Goal: Task Accomplishment & Management: Use online tool/utility

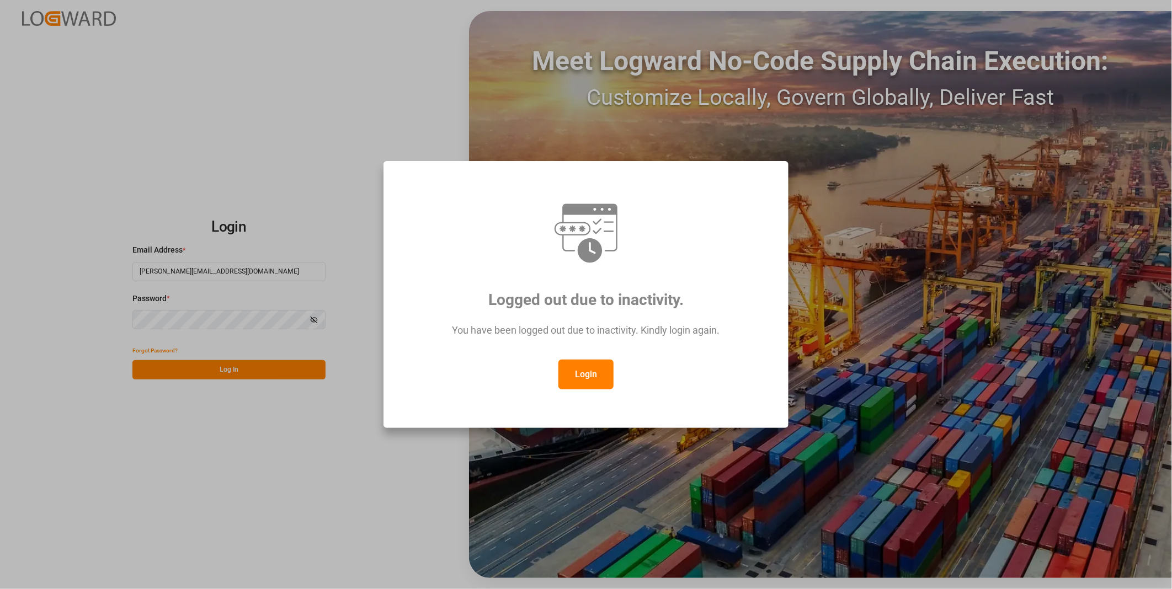
click at [594, 372] on button "Login" at bounding box center [585, 375] width 55 height 30
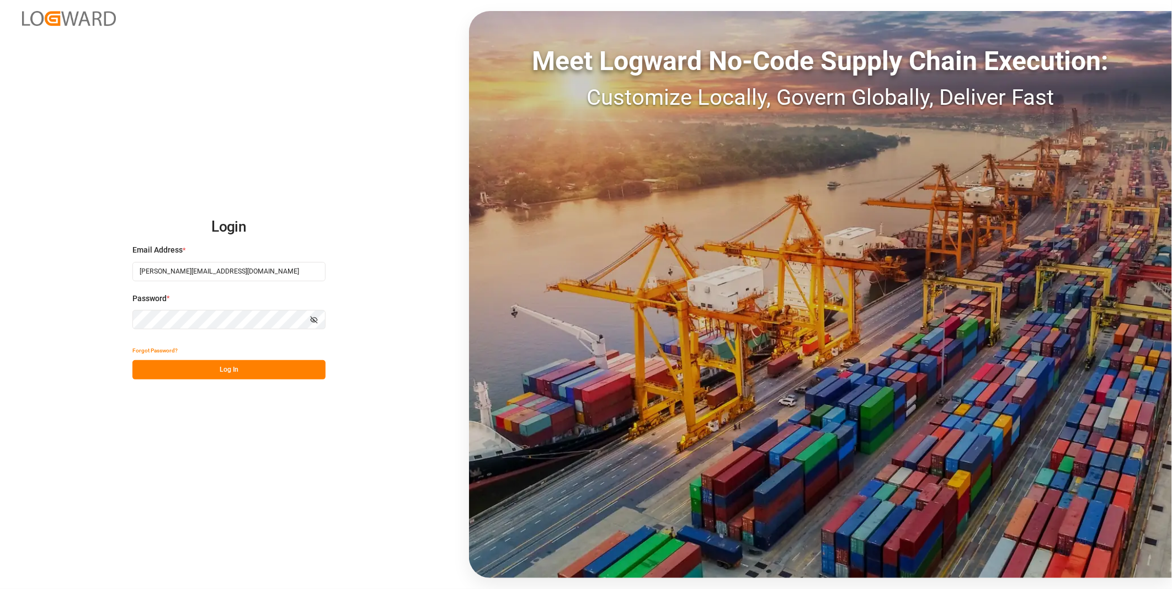
click at [212, 377] on button "Log In" at bounding box center [228, 369] width 193 height 19
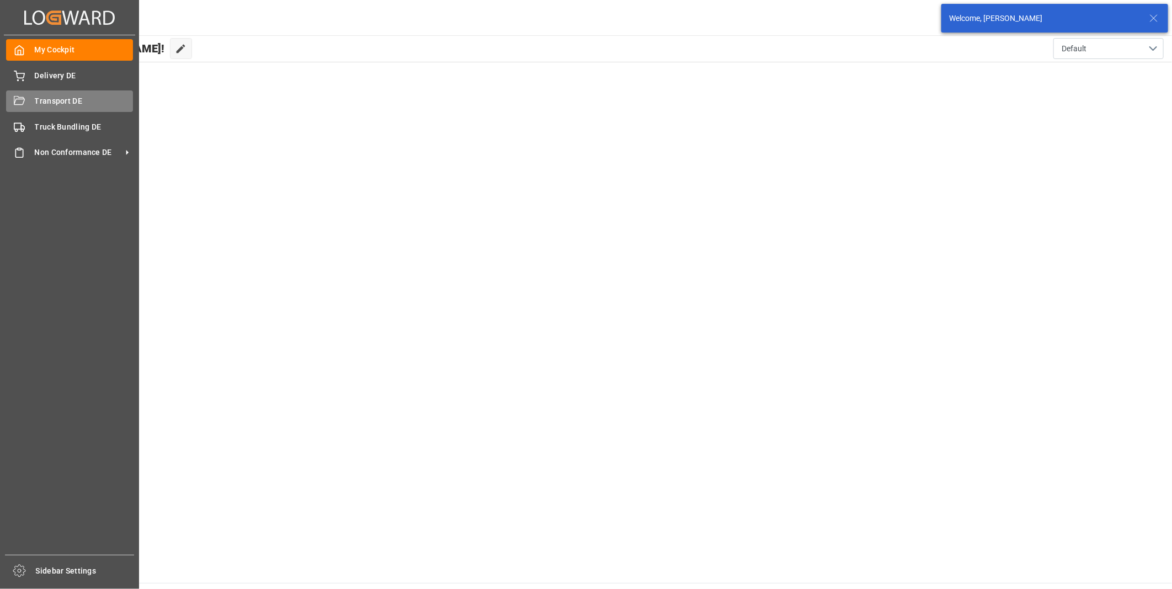
click at [33, 105] on div "Transport DE Transport DE" at bounding box center [69, 101] width 127 height 22
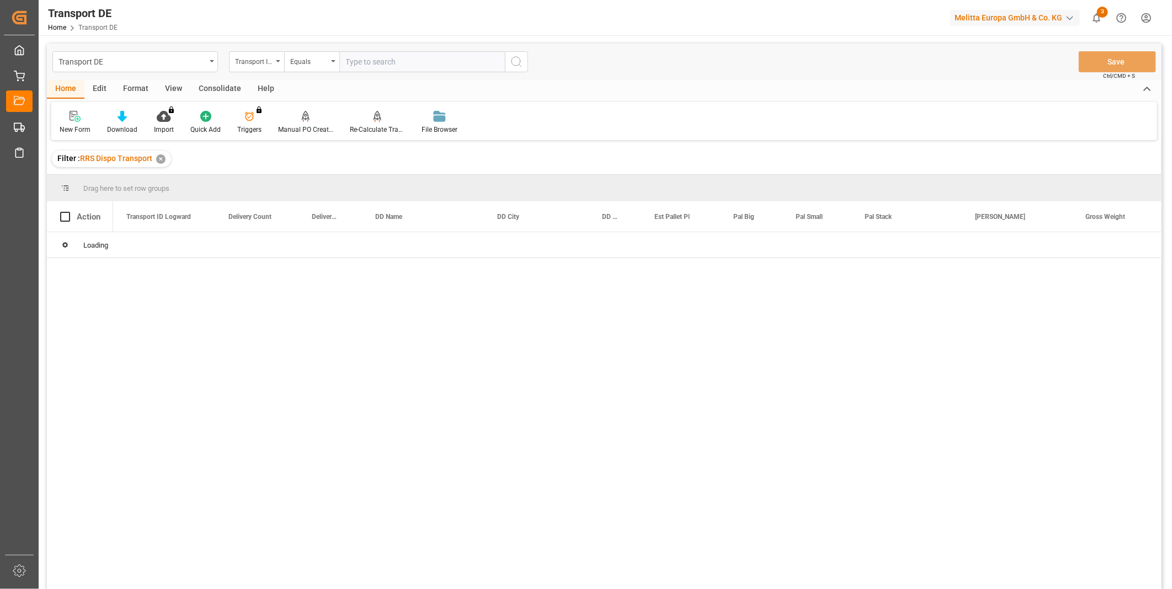
click at [218, 89] on div "Consolidate" at bounding box center [219, 89] width 59 height 19
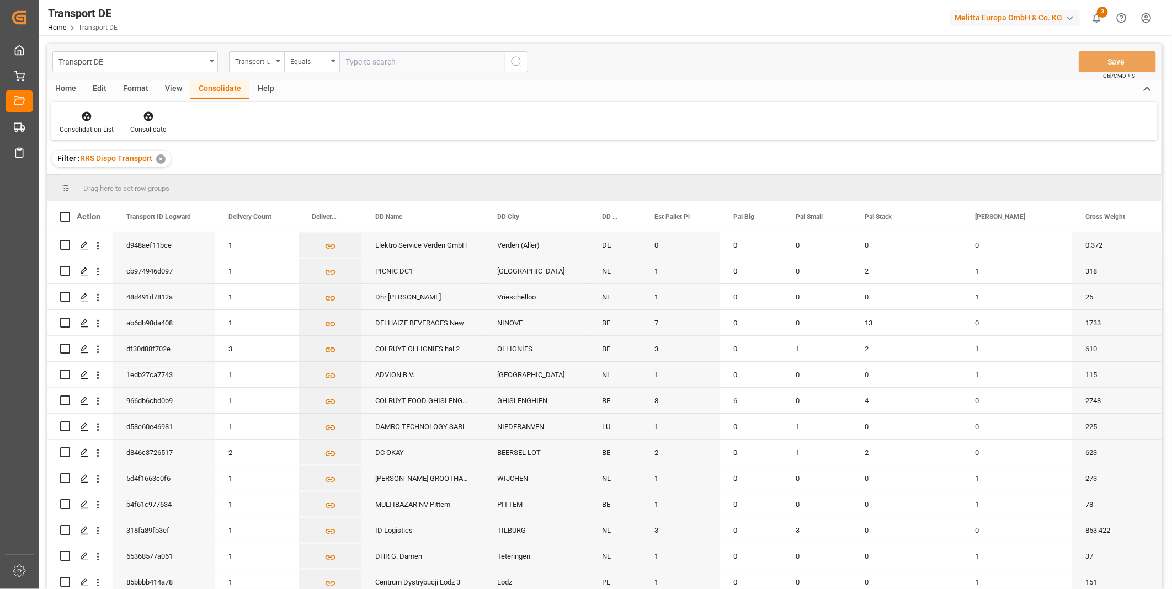
click at [249, 89] on div "Help" at bounding box center [265, 89] width 33 height 19
click at [216, 87] on div "Consolidate" at bounding box center [219, 89] width 59 height 19
click at [268, 88] on div "Help" at bounding box center [265, 89] width 33 height 19
click at [65, 124] on div "Help" at bounding box center [66, 122] width 30 height 24
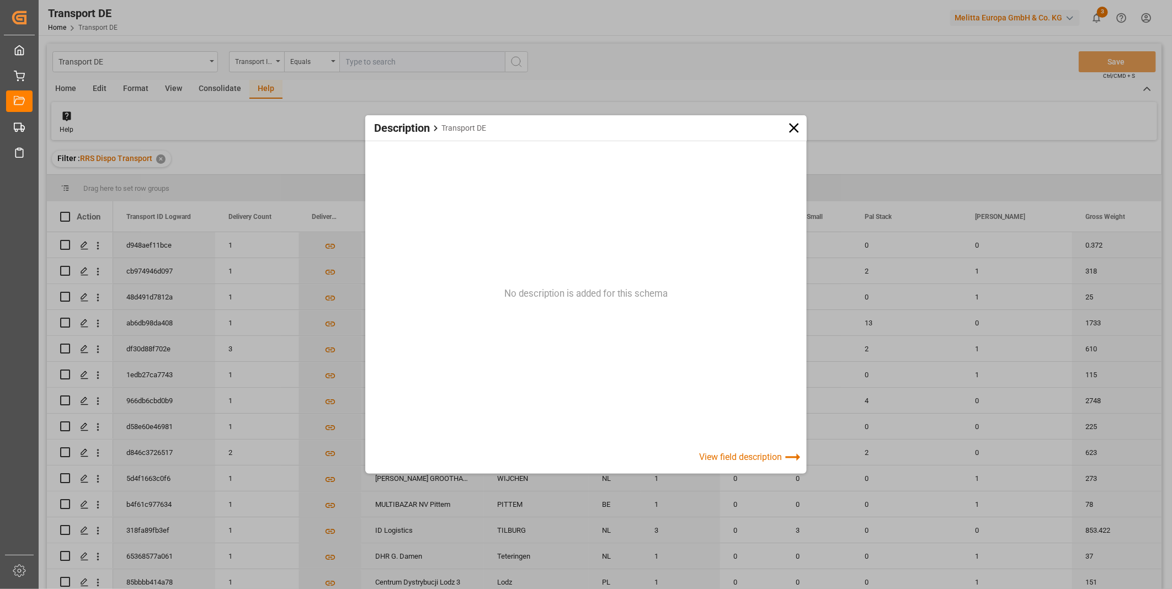
click at [741, 461] on div "View field description" at bounding box center [751, 457] width 105 height 22
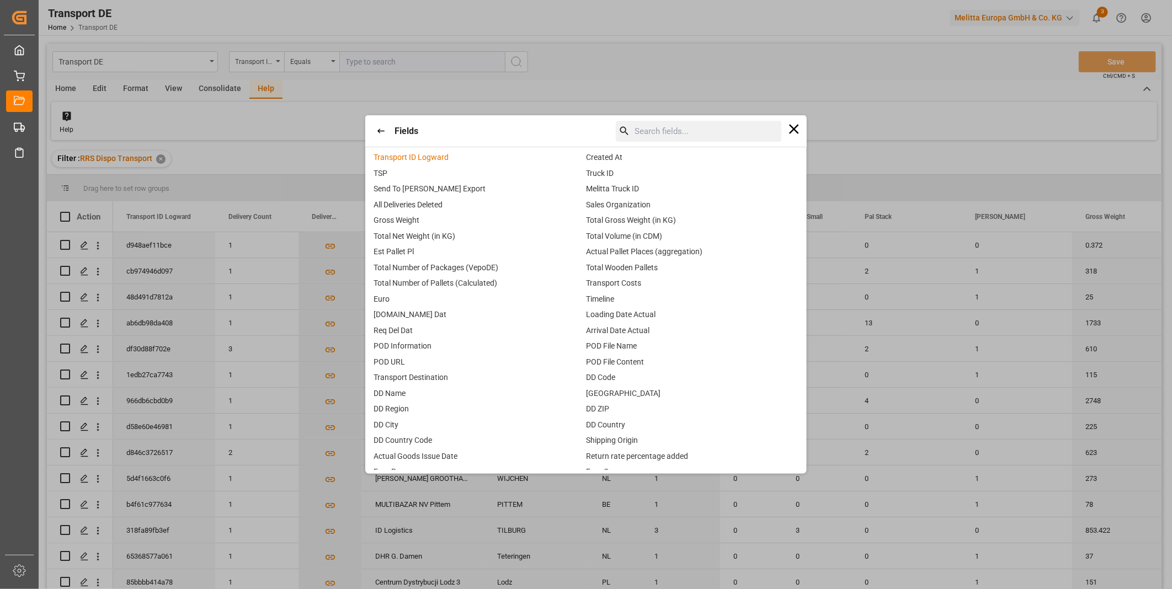
click at [377, 157] on span "Transport ID Logward" at bounding box center [410, 157] width 75 height 9
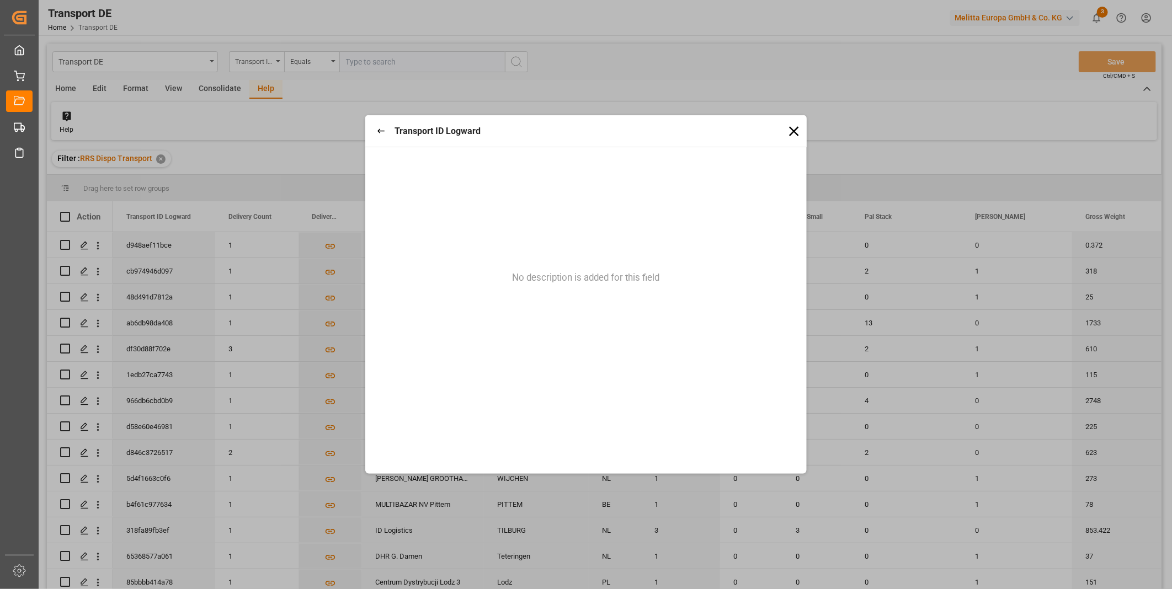
click at [371, 137] on button "button" at bounding box center [381, 131] width 23 height 23
click at [381, 132] on icon "button" at bounding box center [380, 130] width 9 height 9
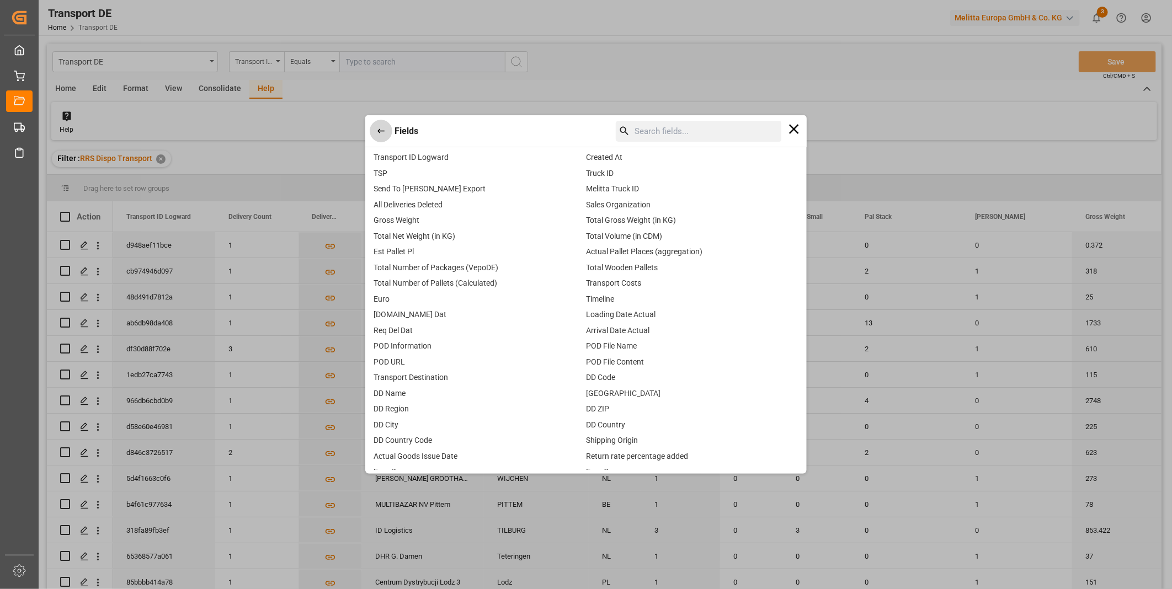
click at [381, 132] on icon "button" at bounding box center [380, 130] width 9 height 9
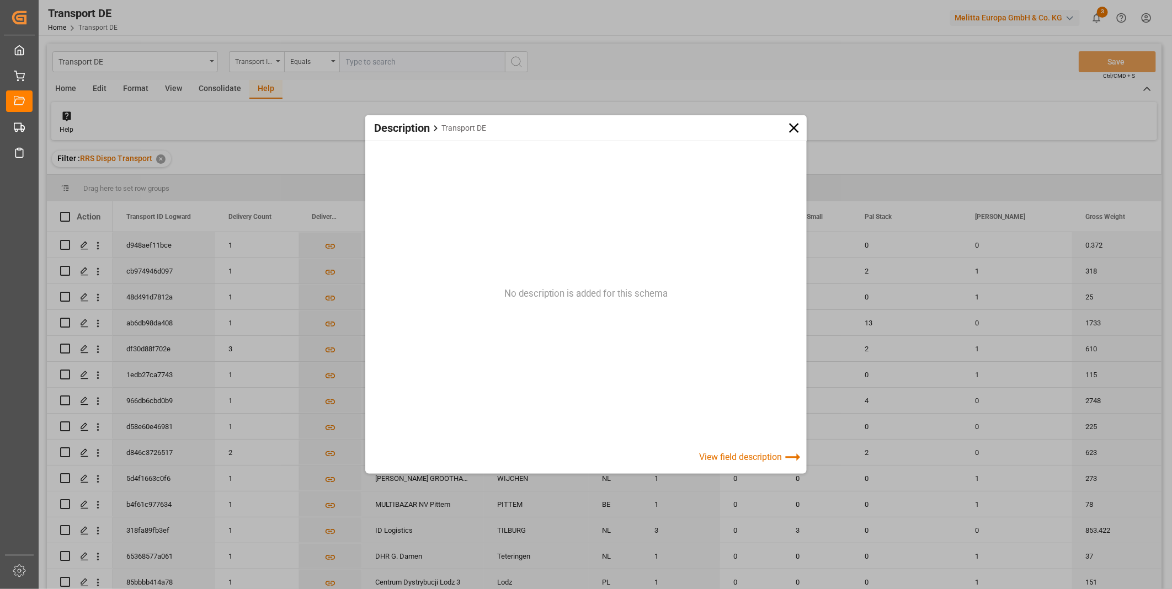
click at [784, 130] on div "Description Transport DE" at bounding box center [585, 128] width 441 height 26
click at [800, 130] on icon at bounding box center [793, 128] width 17 height 17
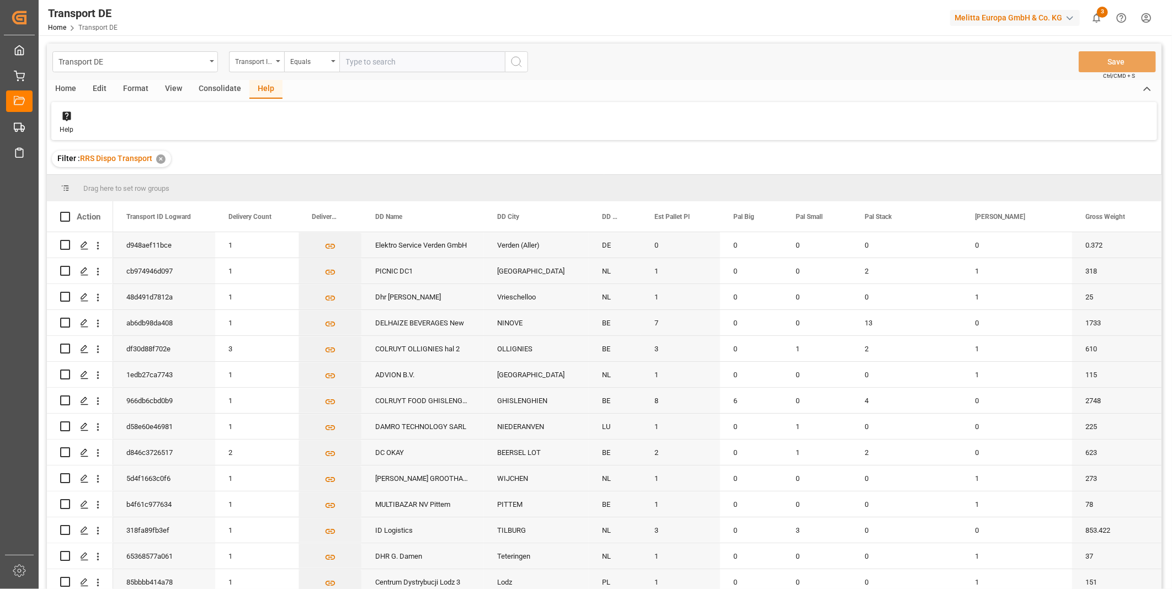
click at [215, 86] on div "Consolidate" at bounding box center [219, 89] width 59 height 19
click at [95, 119] on div at bounding box center [87, 116] width 54 height 12
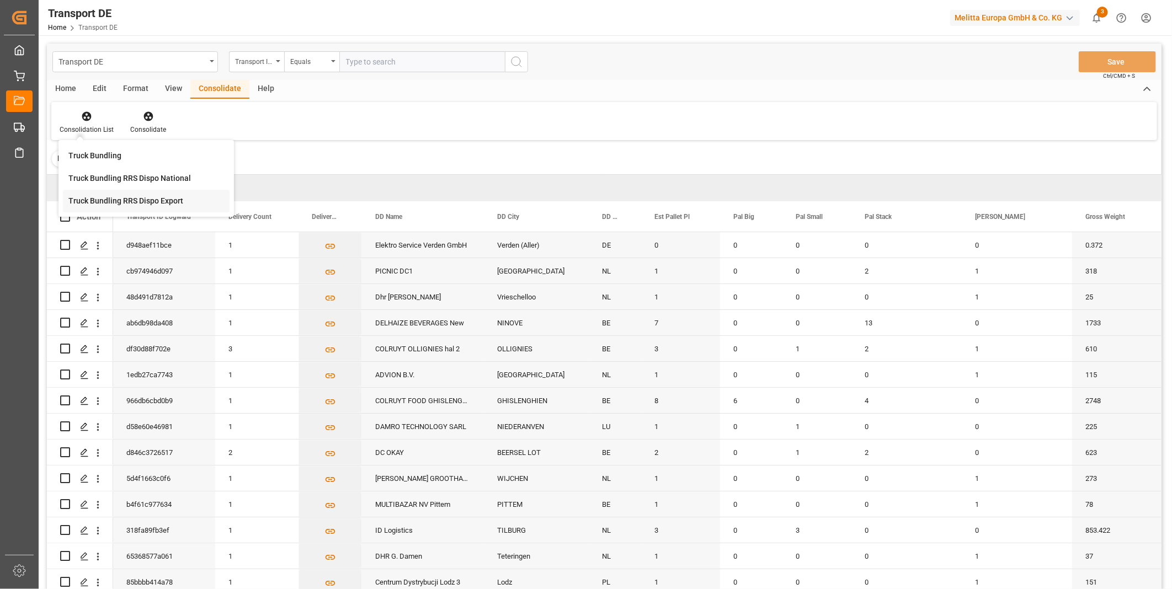
click at [177, 199] on div "Truck Bundling RRS Dispo Export" at bounding box center [125, 201] width 115 height 12
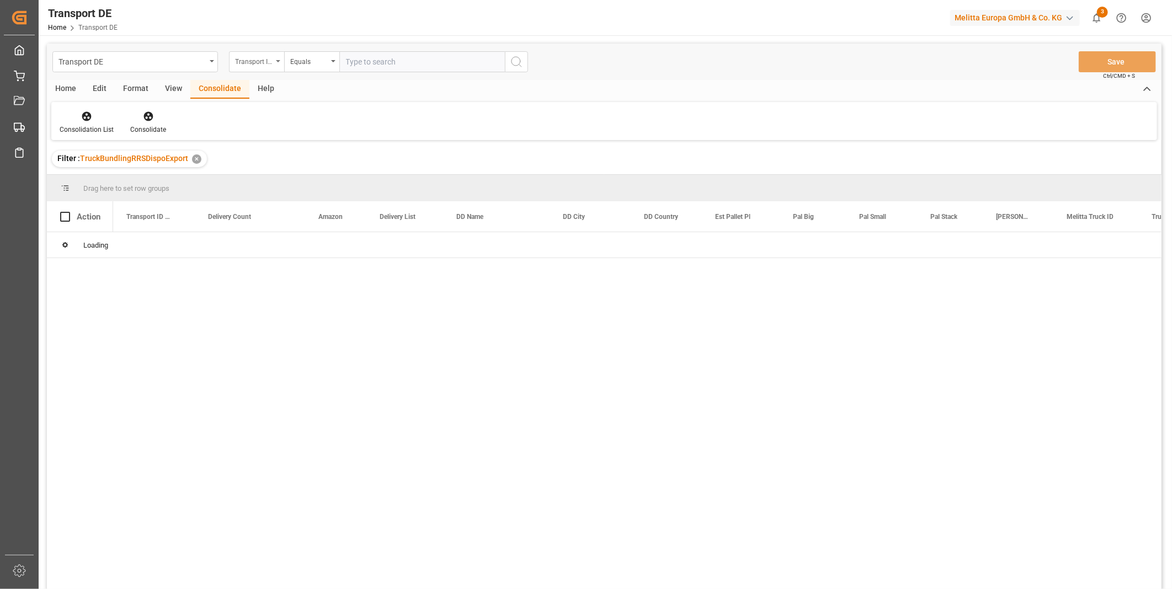
click at [244, 58] on div "Transport ID Logward" at bounding box center [254, 60] width 38 height 13
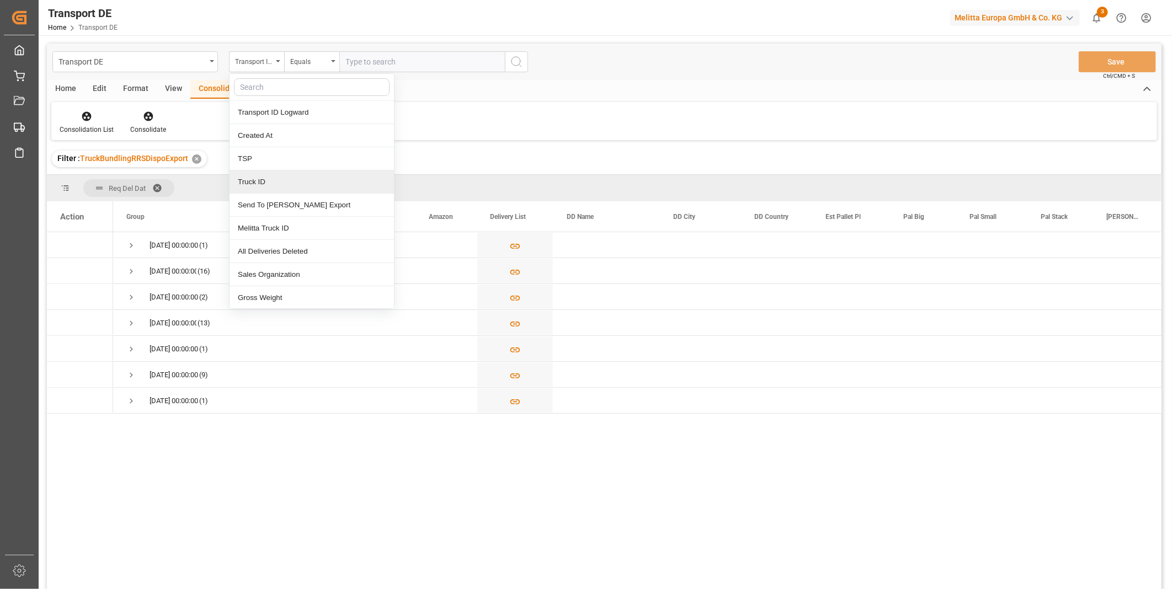
click at [287, 171] on div "Truck ID" at bounding box center [311, 181] width 164 height 23
click at [269, 60] on div "Truck ID" at bounding box center [254, 60] width 38 height 13
click at [251, 158] on div "TSP" at bounding box center [311, 158] width 164 height 23
click at [307, 46] on div "Transport DE TSP Equals Save Ctrl/CMD + S" at bounding box center [604, 62] width 1114 height 36
click at [309, 58] on div "Equals" at bounding box center [309, 60] width 38 height 13
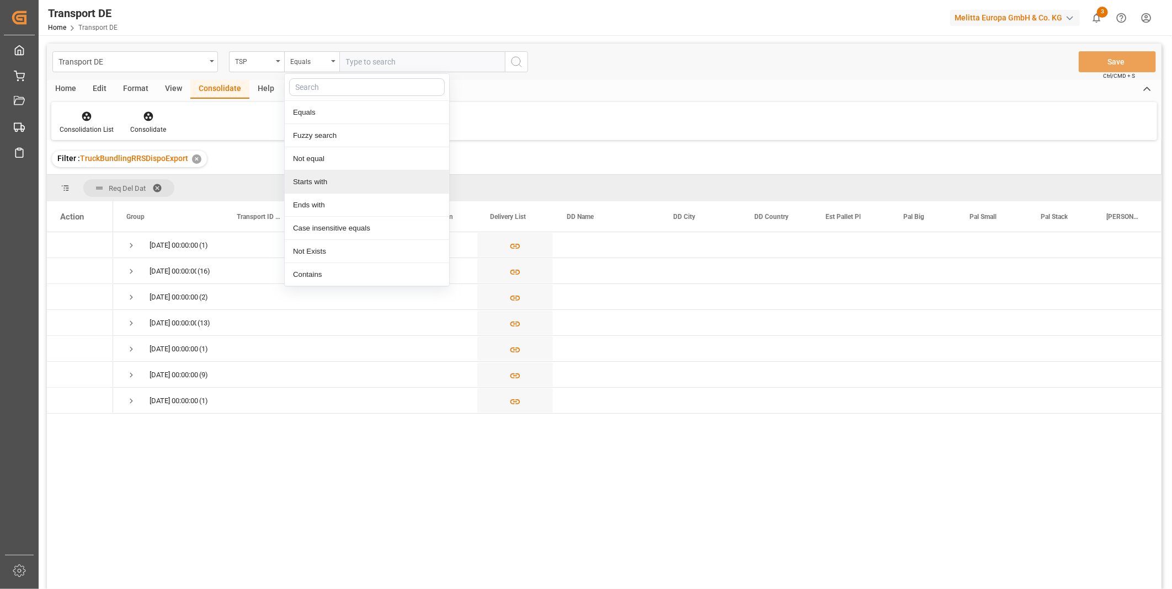
click at [332, 180] on div "Starts with" at bounding box center [367, 181] width 164 height 23
type input "[PERSON_NAME]"
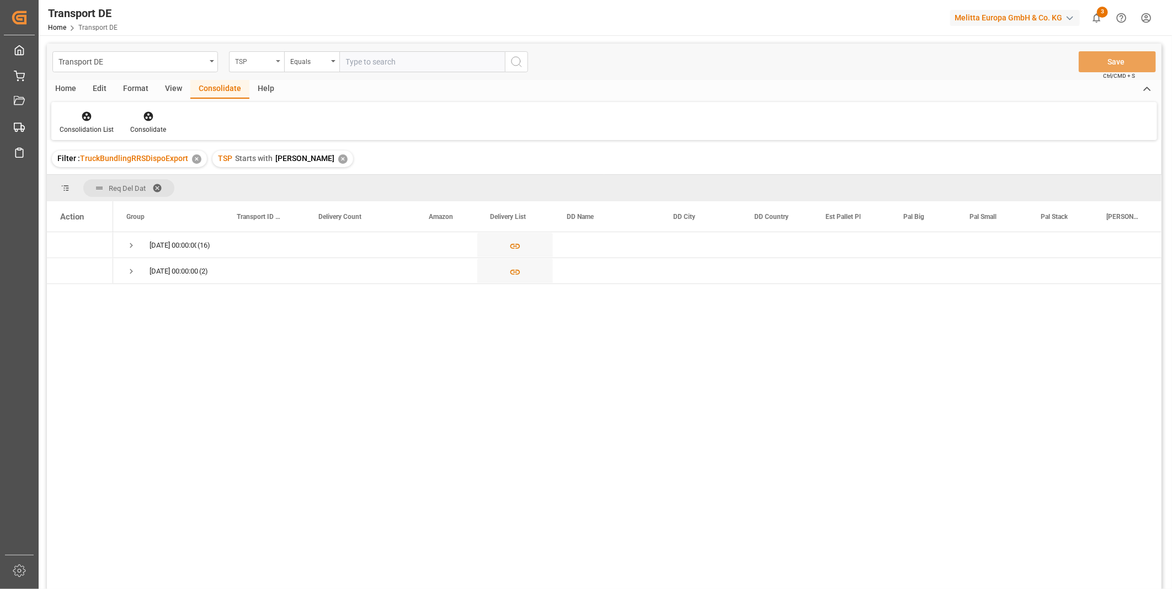
click at [275, 52] on div "TSP" at bounding box center [256, 61] width 55 height 21
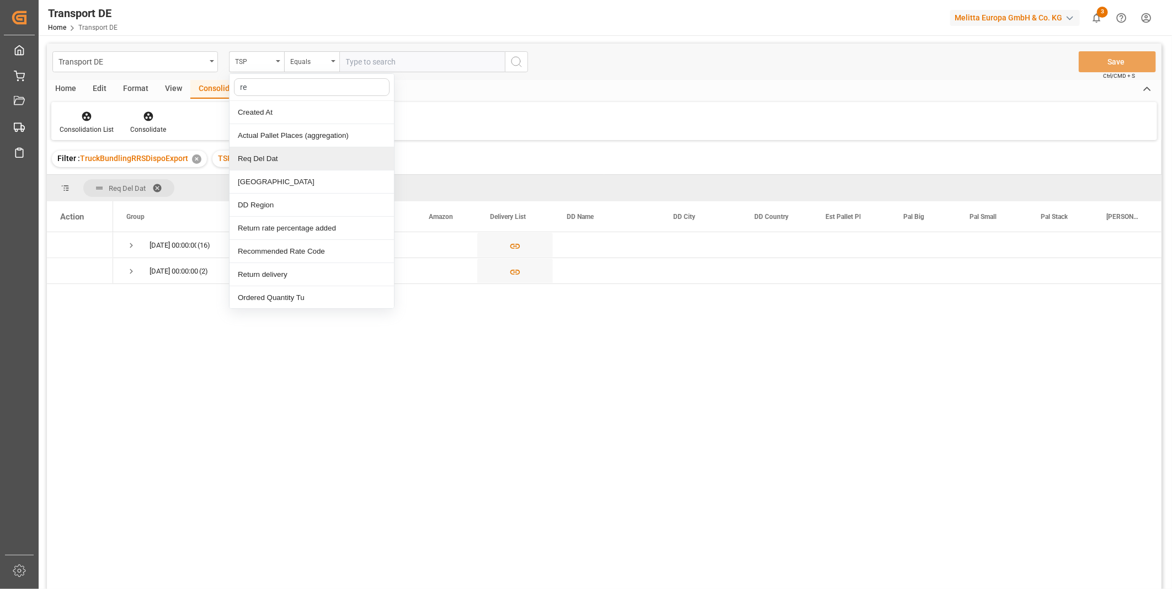
type input "req"
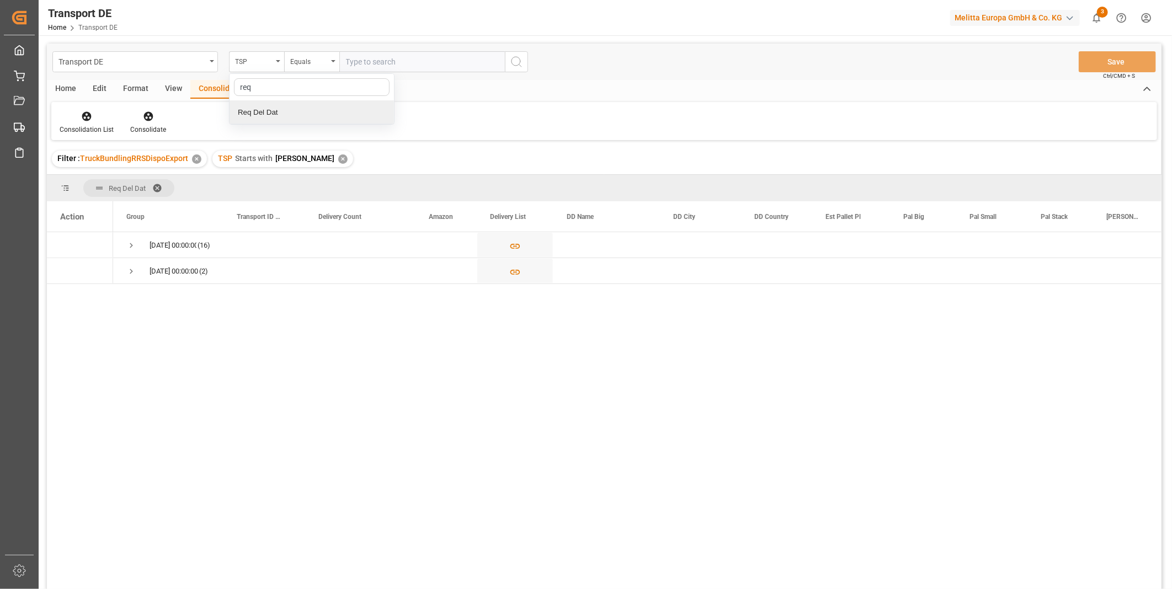
click at [281, 110] on div "Req Del Dat" at bounding box center [311, 112] width 164 height 23
click at [298, 66] on div "Equals" at bounding box center [309, 60] width 38 height 13
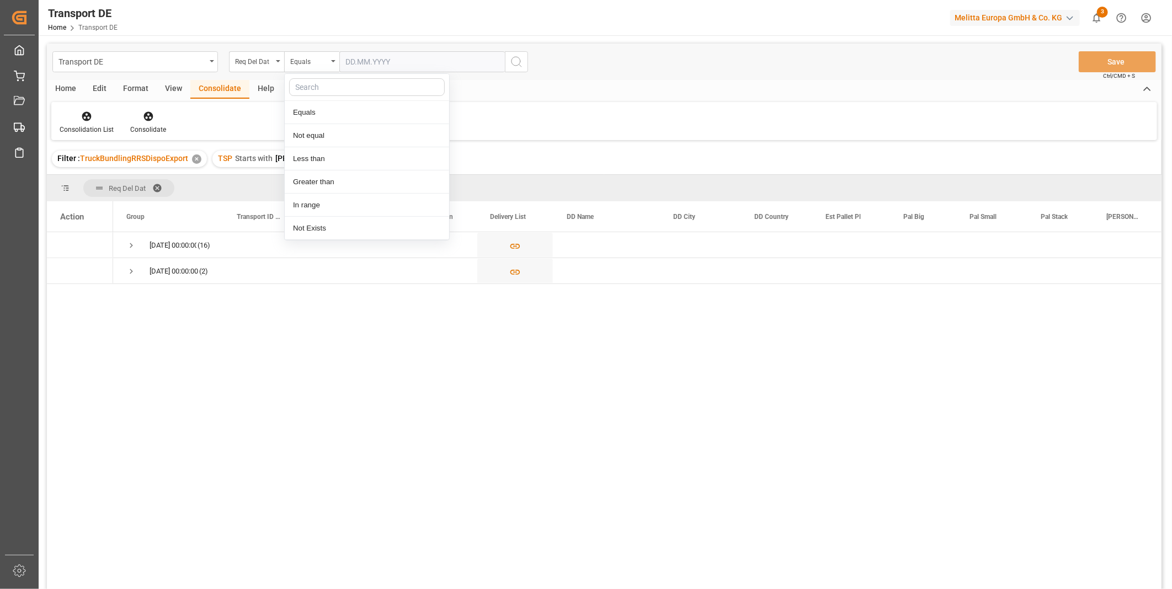
click at [495, 62] on input "text" at bounding box center [421, 61] width 165 height 21
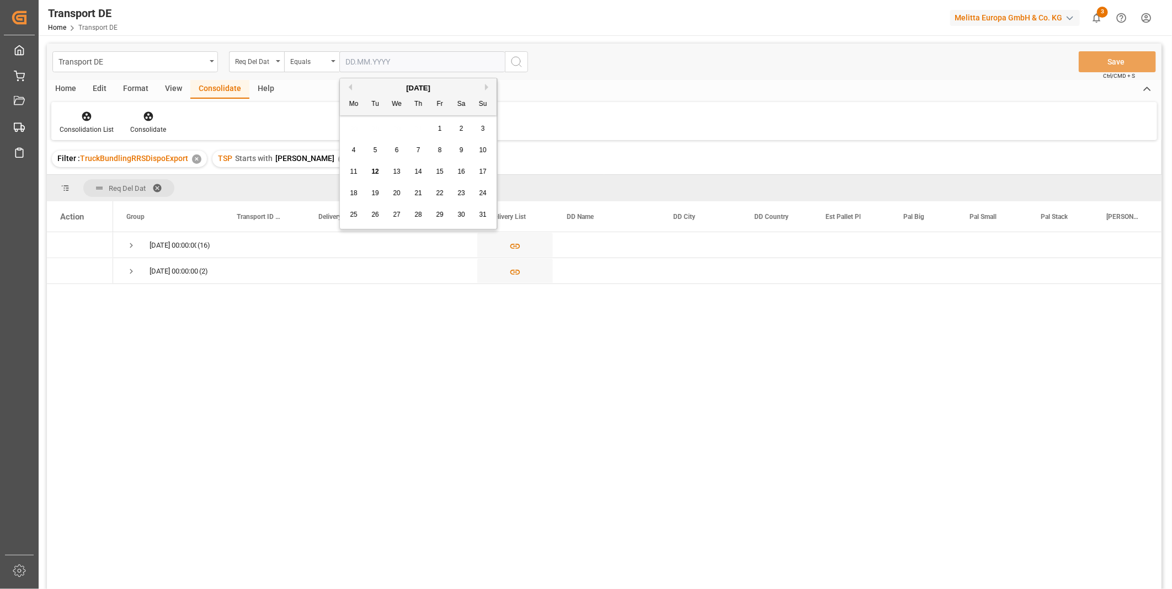
click at [415, 173] on span "14" at bounding box center [417, 172] width 7 height 8
type input "[DATE]"
click at [528, 56] on div "Transport DE Req Del Dat Equals [DATE] Save Ctrl/CMD + S" at bounding box center [604, 62] width 1114 height 36
click at [519, 61] on icon "search button" at bounding box center [516, 61] width 13 height 13
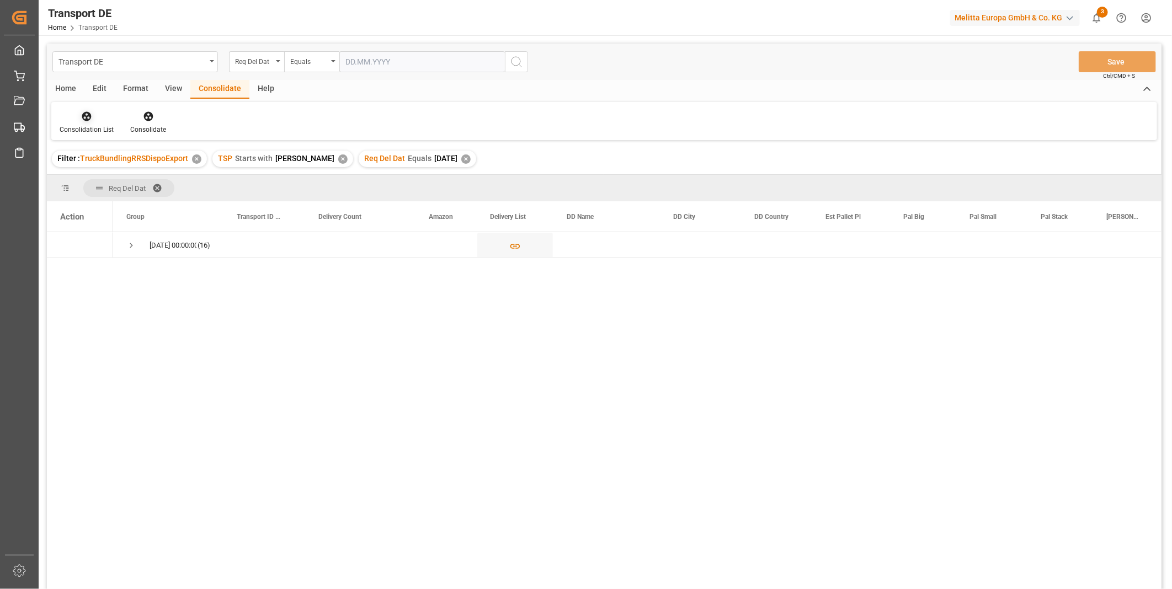
click at [85, 129] on div "Consolidation List" at bounding box center [87, 130] width 54 height 10
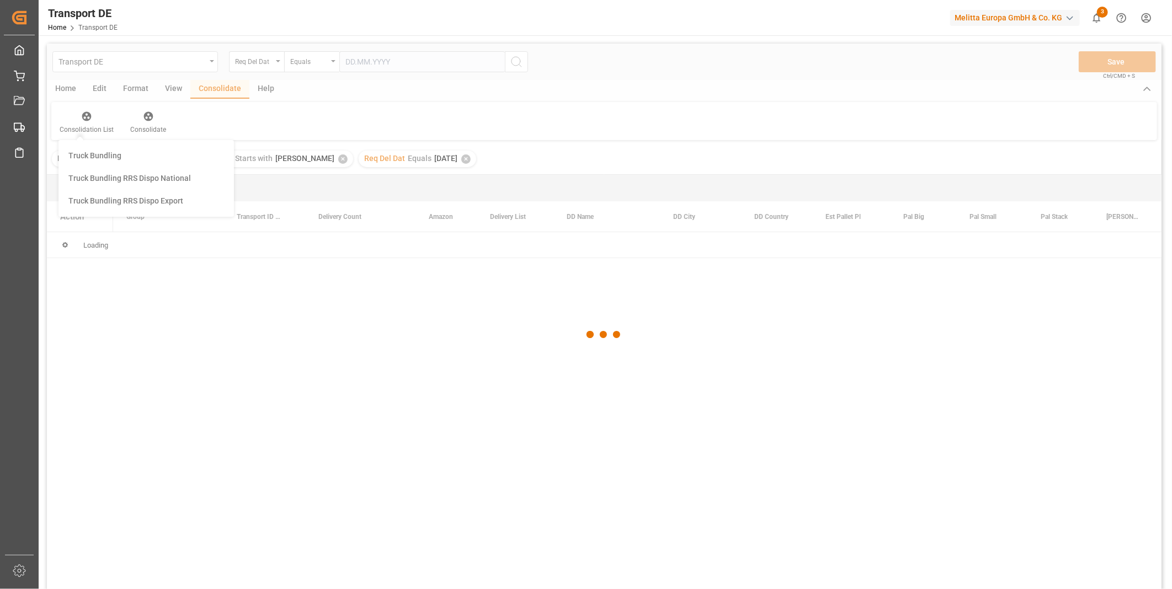
click at [136, 195] on div "Transport DE Req Del Dat Equals Save Ctrl/CMD + S Home Edit Format View Consoli…" at bounding box center [604, 331] width 1114 height 575
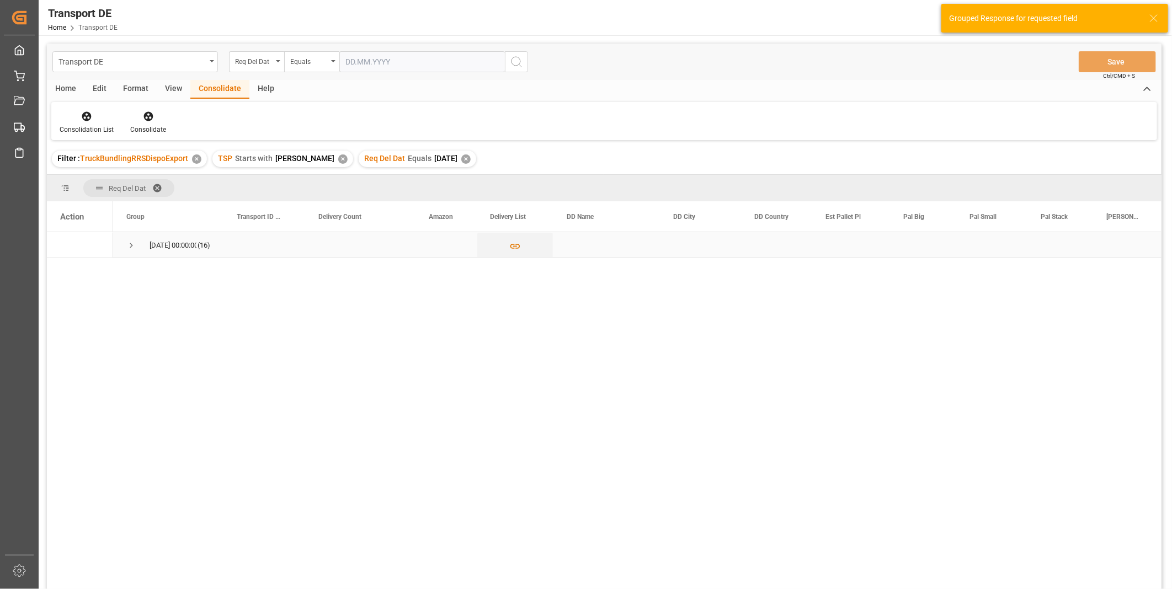
click at [141, 247] on span "[DATE] 00:00:00 (16)" at bounding box center [168, 245] width 84 height 24
click at [133, 249] on span "Press SPACE to select this row." at bounding box center [131, 246] width 10 height 10
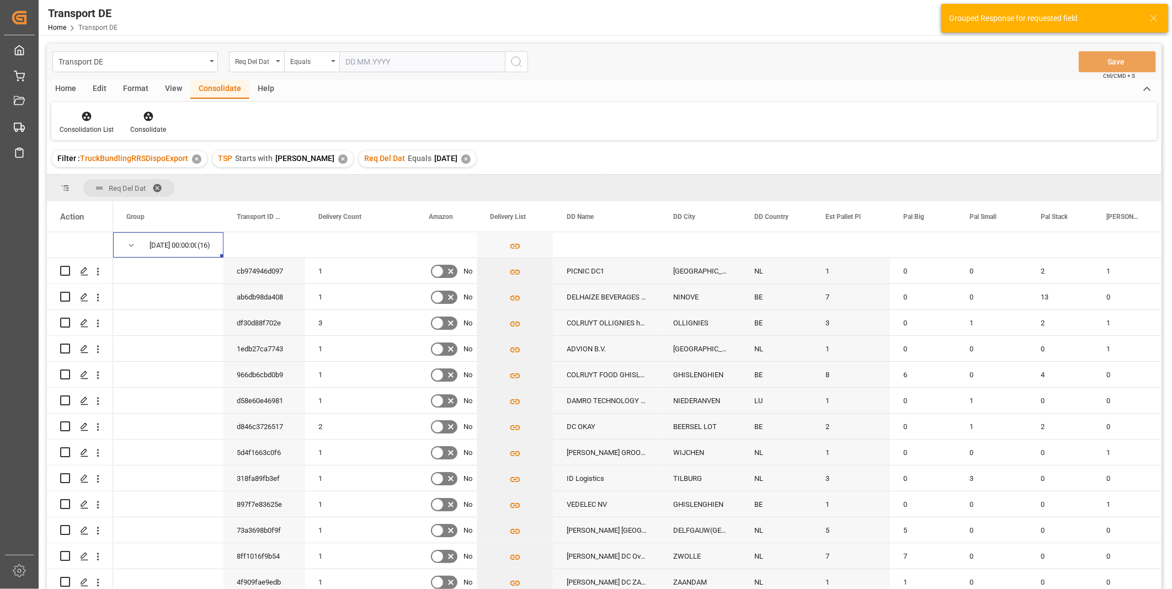
click at [70, 89] on div "Home" at bounding box center [66, 89] width 38 height 19
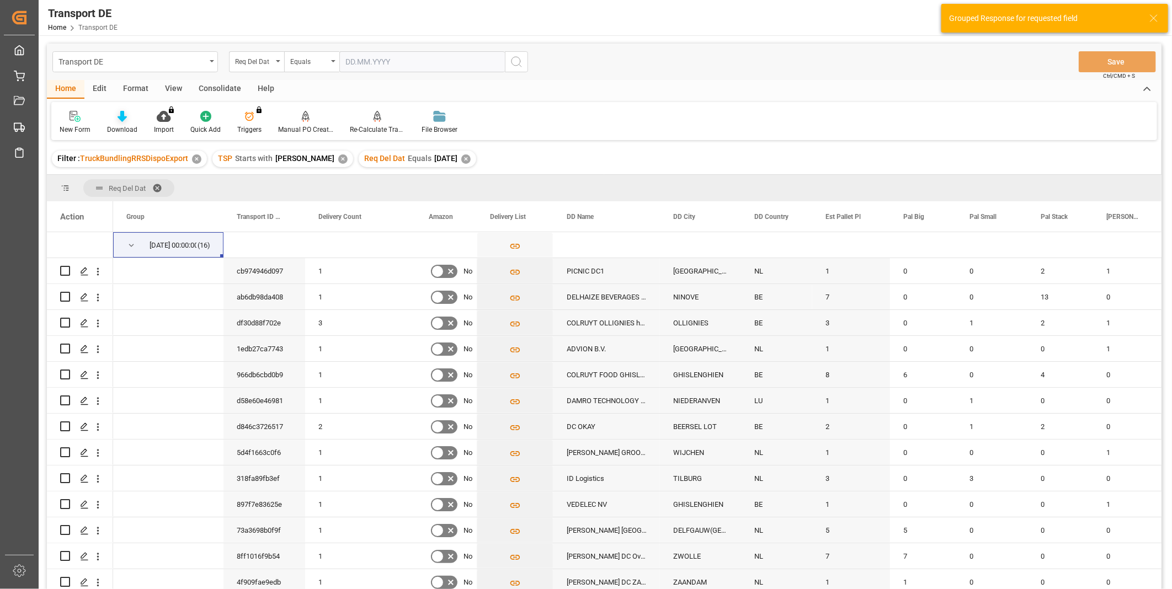
click at [119, 117] on icon at bounding box center [121, 116] width 9 height 11
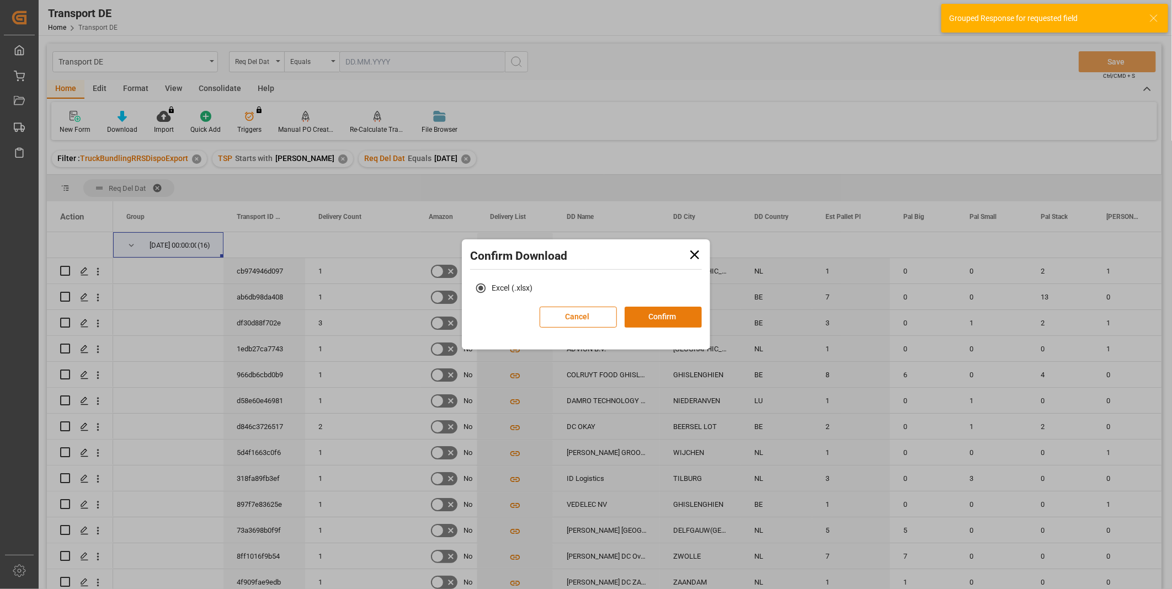
click at [672, 315] on button "Confirm" at bounding box center [662, 317] width 77 height 21
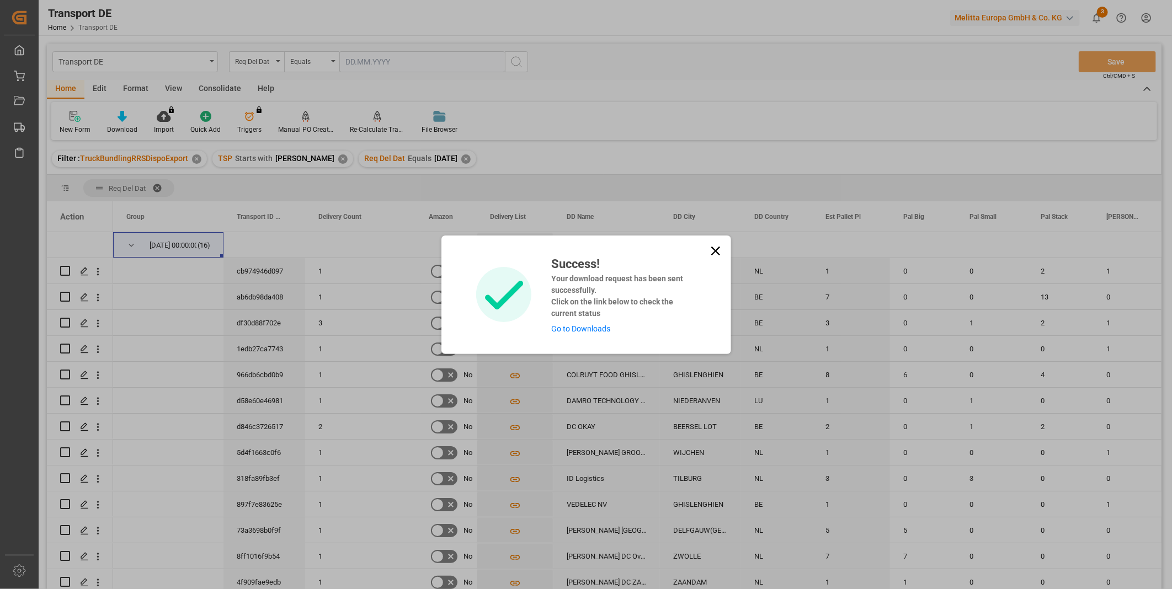
click at [718, 242] on div "Success! Your download request has been sent successfully. Click on the link be…" at bounding box center [586, 295] width 290 height 119
click at [713, 254] on icon at bounding box center [715, 250] width 15 height 15
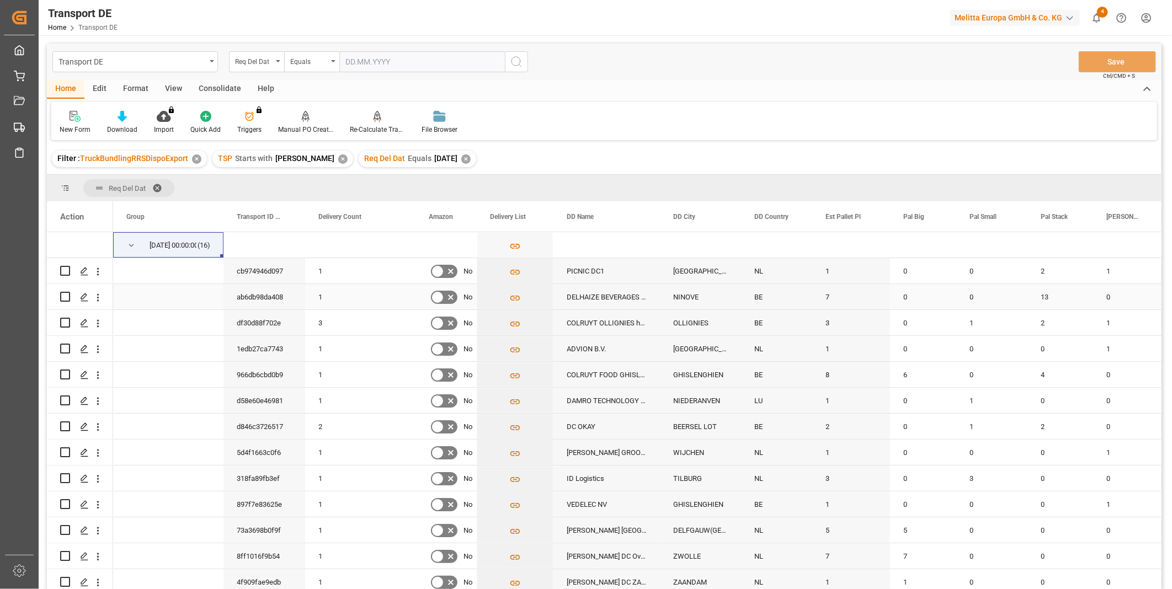
click at [61, 293] on input "Press Space to toggle row selection (unchecked)" at bounding box center [65, 297] width 10 height 10
checkbox input "true"
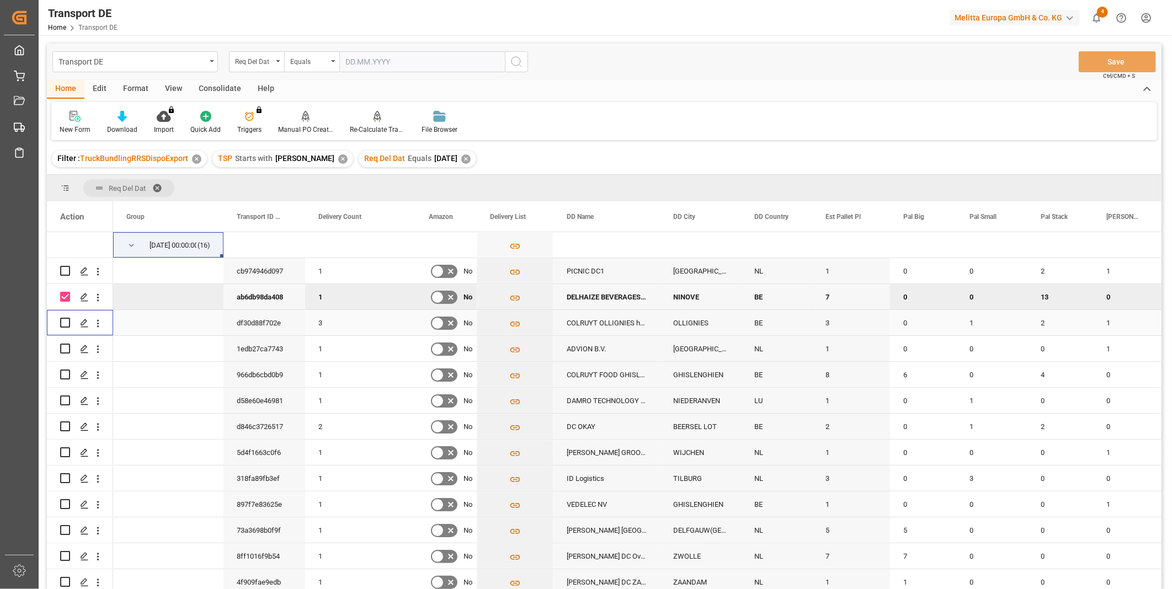
click at [65, 320] on input "Press Space to toggle row selection (unchecked)" at bounding box center [65, 323] width 10 height 10
checkbox input "true"
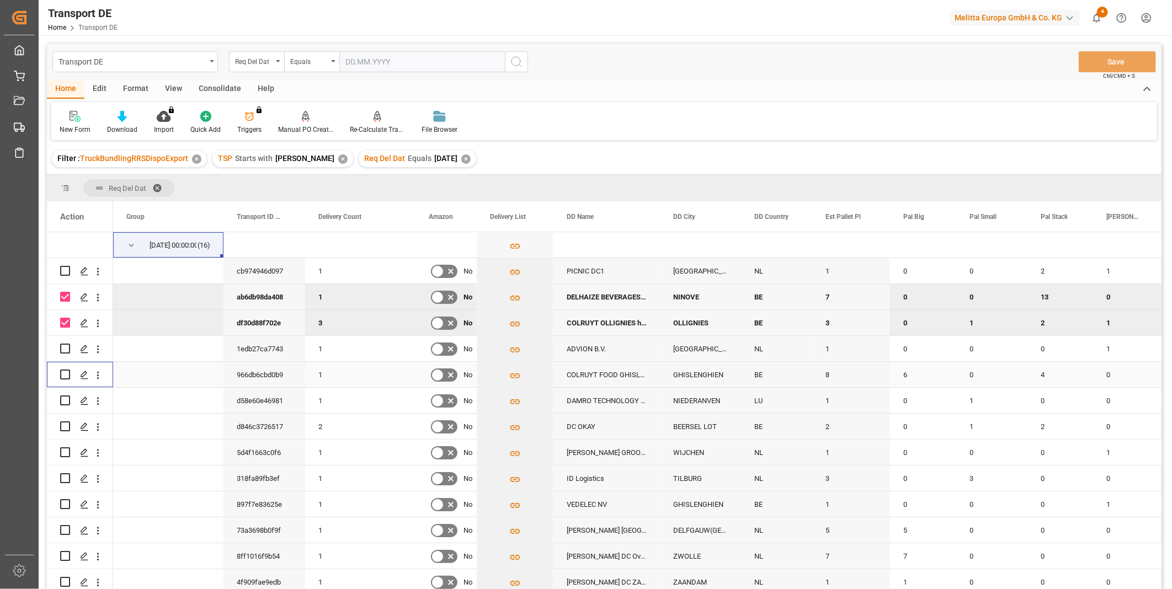
click at [63, 374] on input "Press Space to toggle row selection (unchecked)" at bounding box center [65, 375] width 10 height 10
checkbox input "true"
click at [66, 427] on input "Press Space to toggle row selection (unchecked)" at bounding box center [65, 426] width 10 height 10
checkbox input "true"
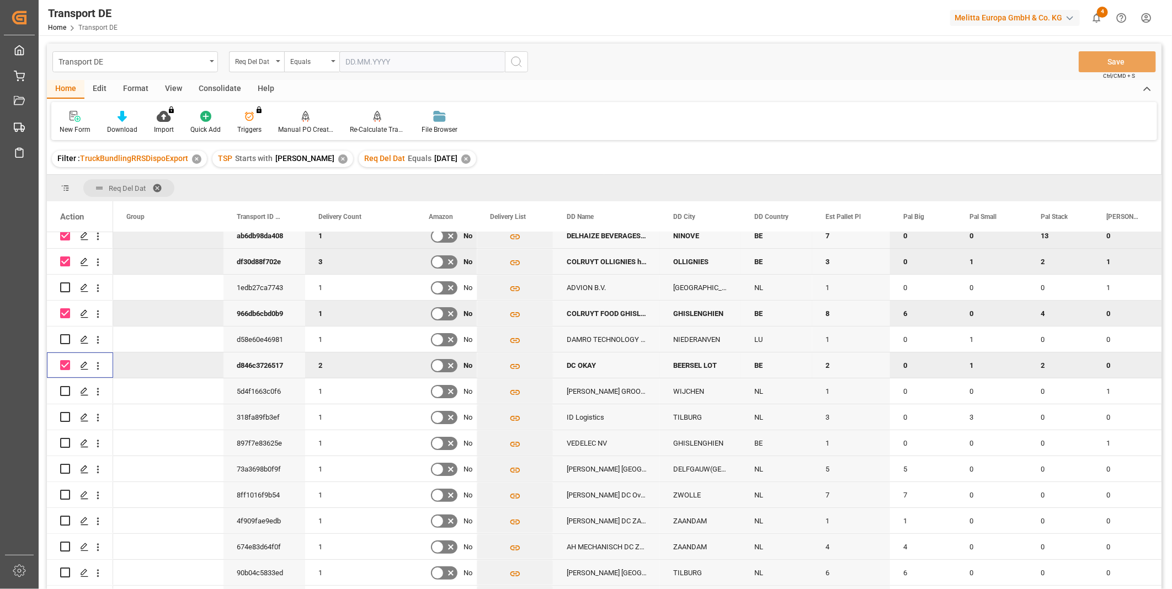
scroll to position [83, 0]
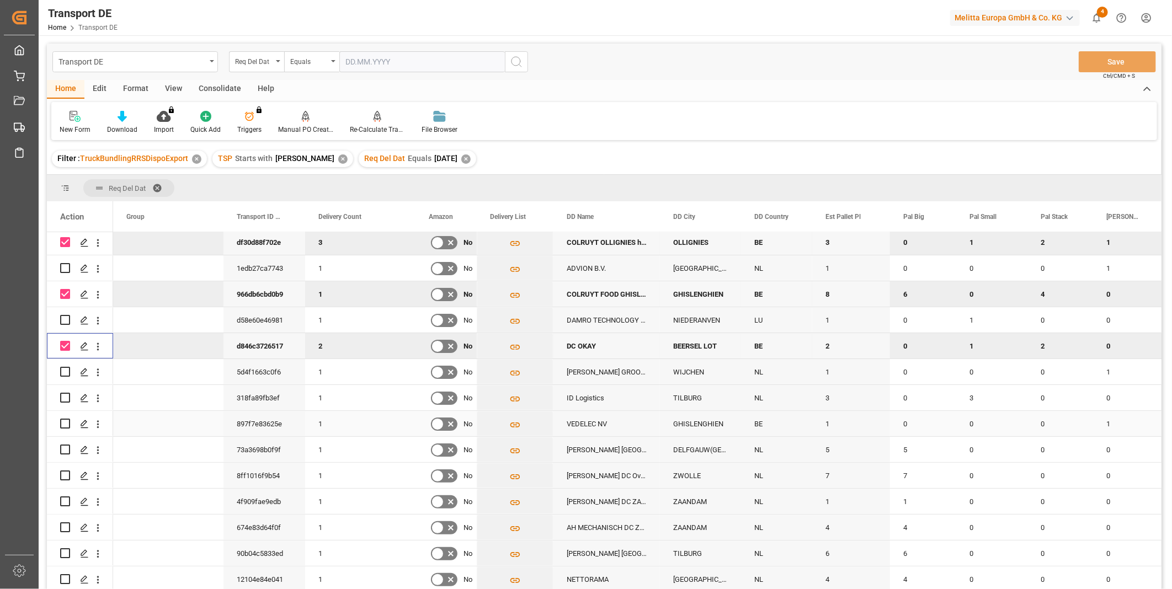
click at [67, 421] on input "Press Space to toggle row selection (unchecked)" at bounding box center [65, 424] width 10 height 10
checkbox input "true"
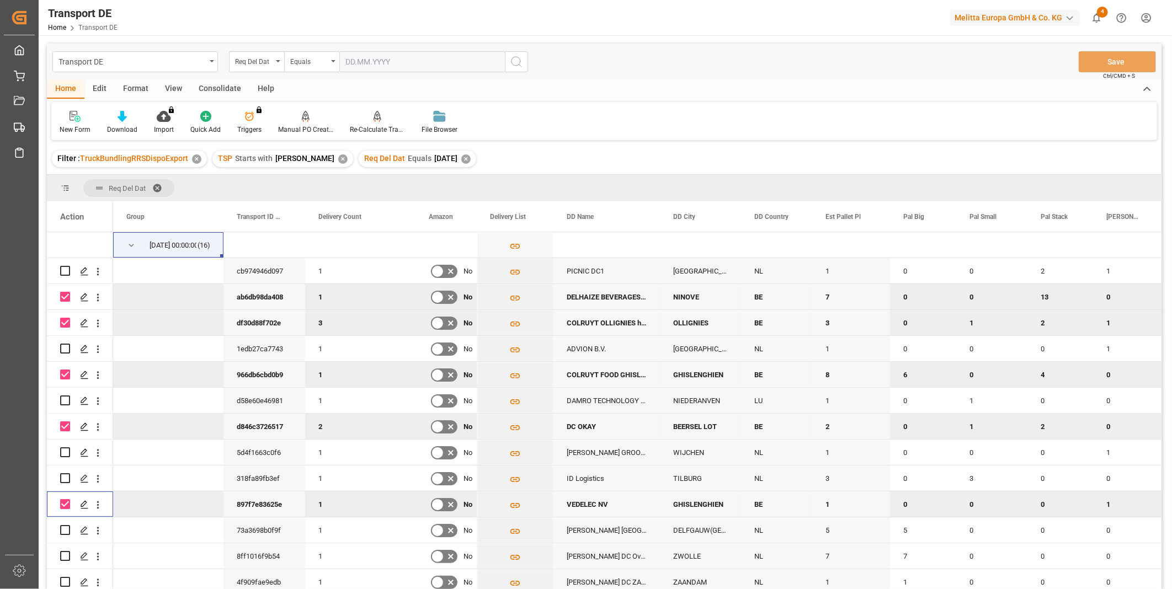
click at [206, 83] on div "Consolidate" at bounding box center [219, 89] width 59 height 19
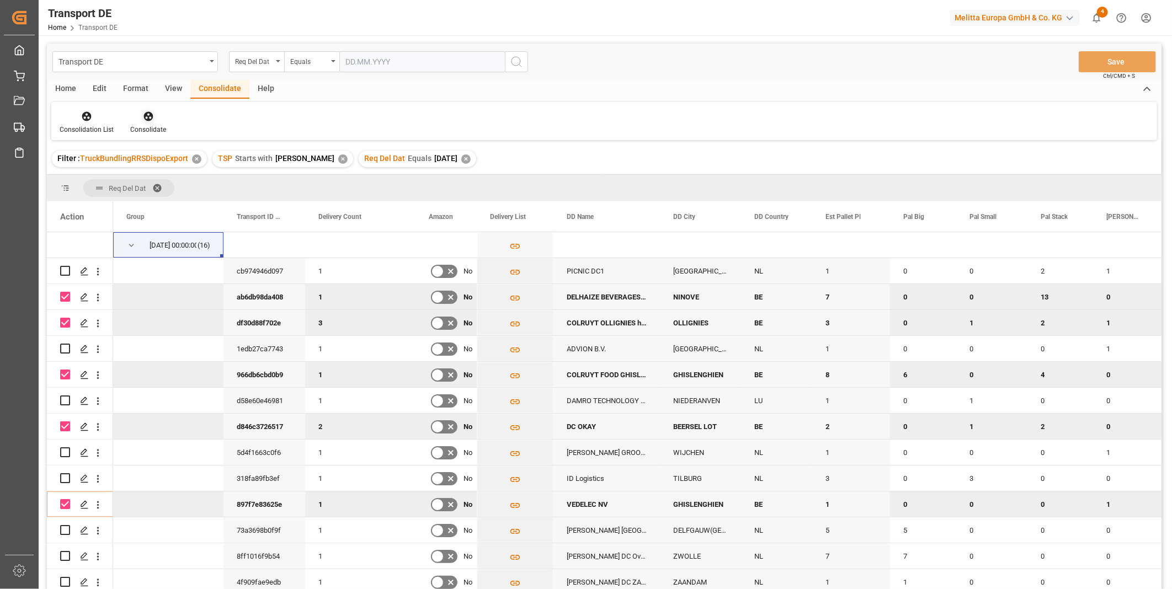
click at [152, 119] on icon at bounding box center [148, 116] width 11 height 11
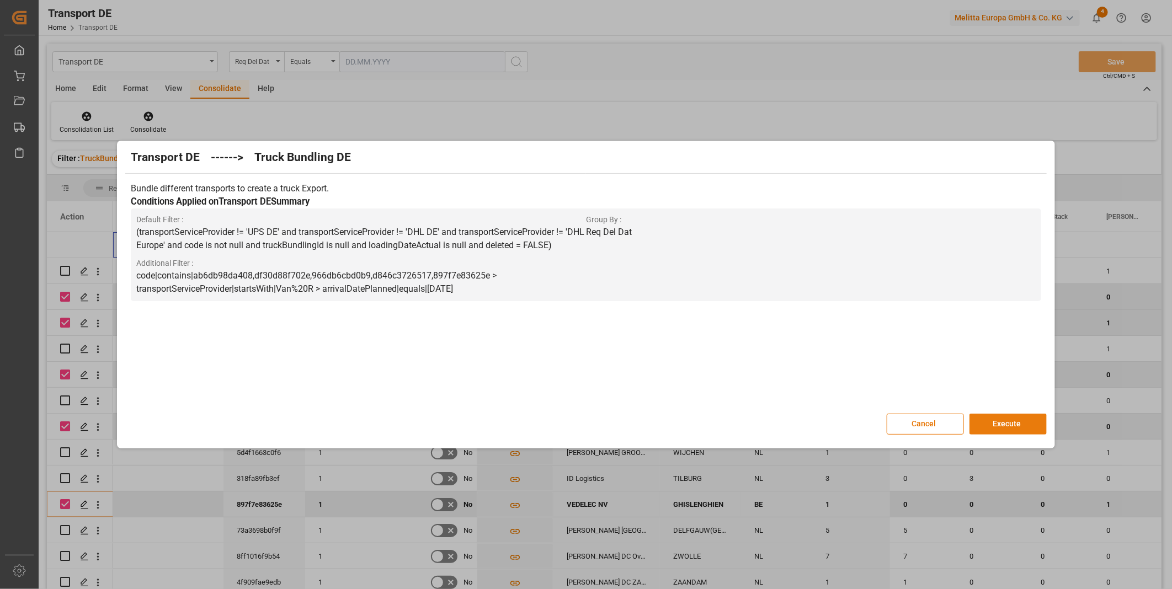
click at [985, 423] on button "Execute" at bounding box center [1007, 424] width 77 height 21
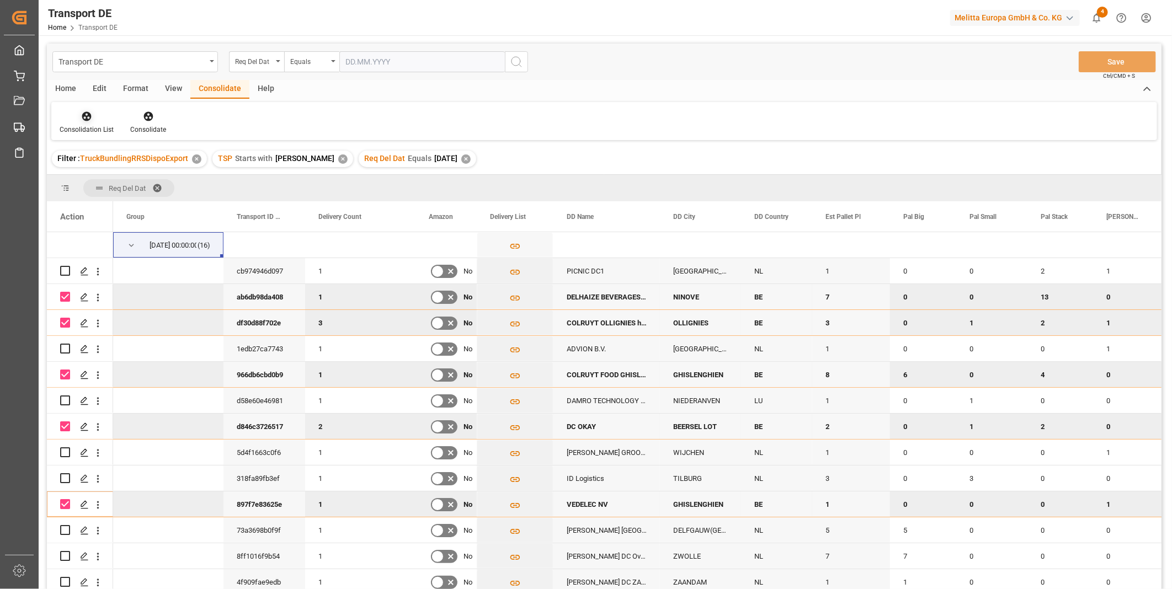
click at [90, 121] on icon at bounding box center [86, 116] width 11 height 11
click at [133, 196] on div "Truck Bundling RRS Dispo Export" at bounding box center [125, 201] width 115 height 12
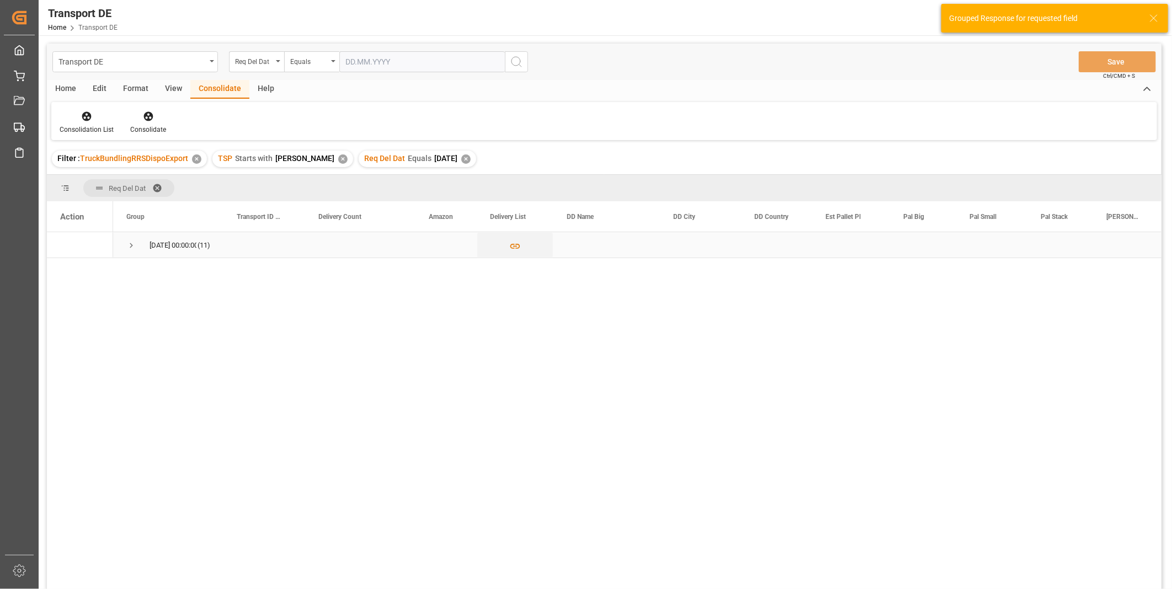
click at [129, 248] on span "Press SPACE to select this row." at bounding box center [131, 246] width 10 height 10
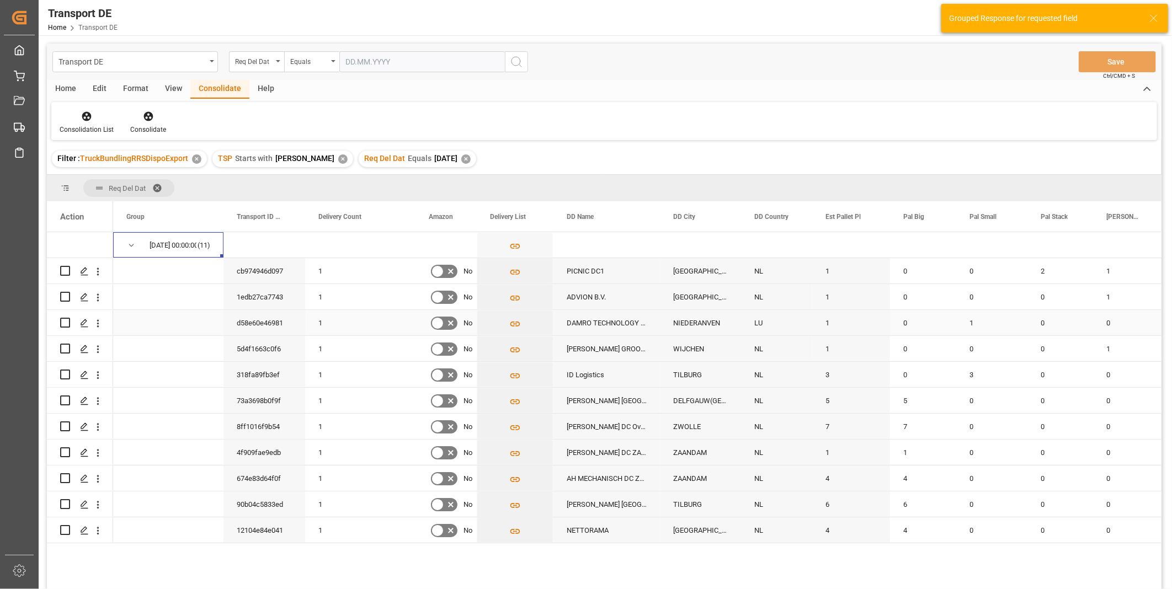
click at [65, 321] on input "Press Space to toggle row selection (unchecked)" at bounding box center [65, 323] width 10 height 10
checkbox input "true"
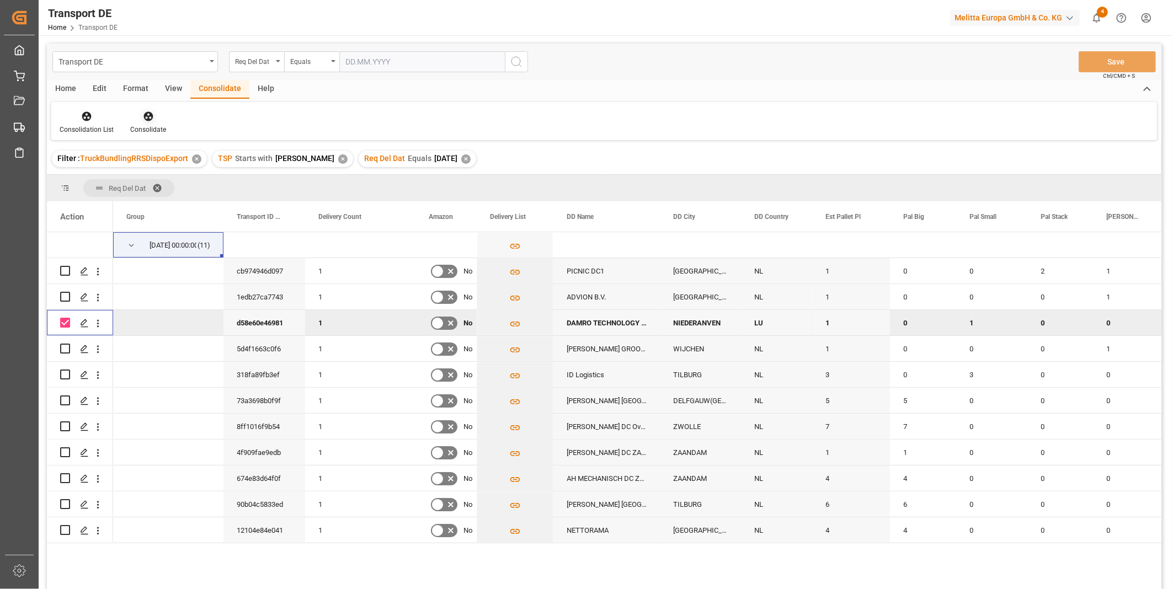
click at [158, 123] on div "Consolidate" at bounding box center [148, 122] width 52 height 24
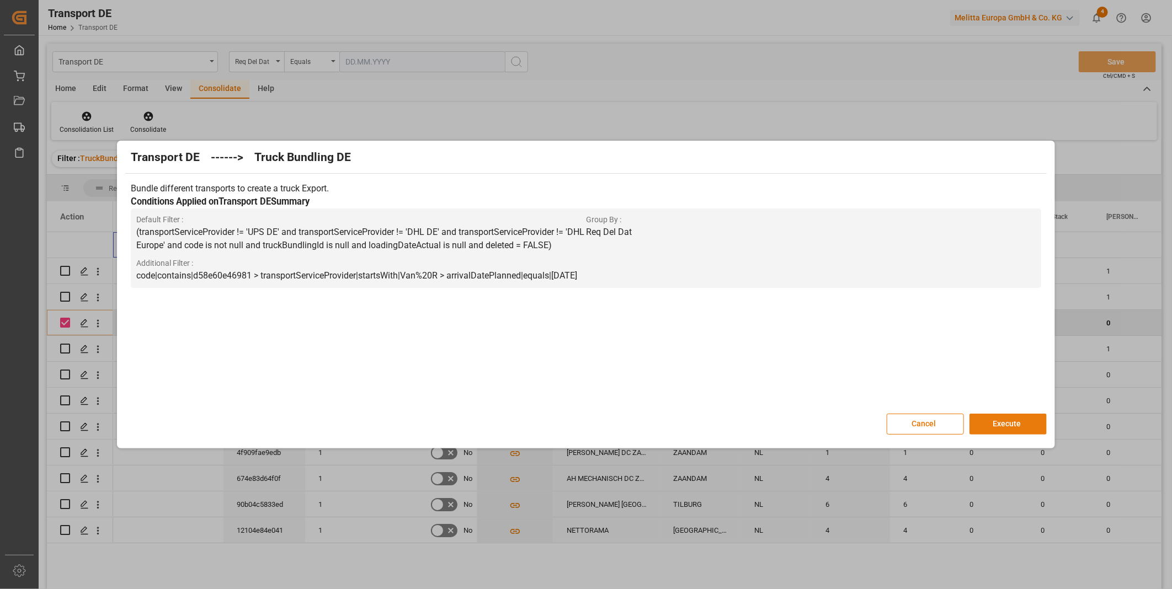
click at [1006, 428] on button "Execute" at bounding box center [1007, 424] width 77 height 21
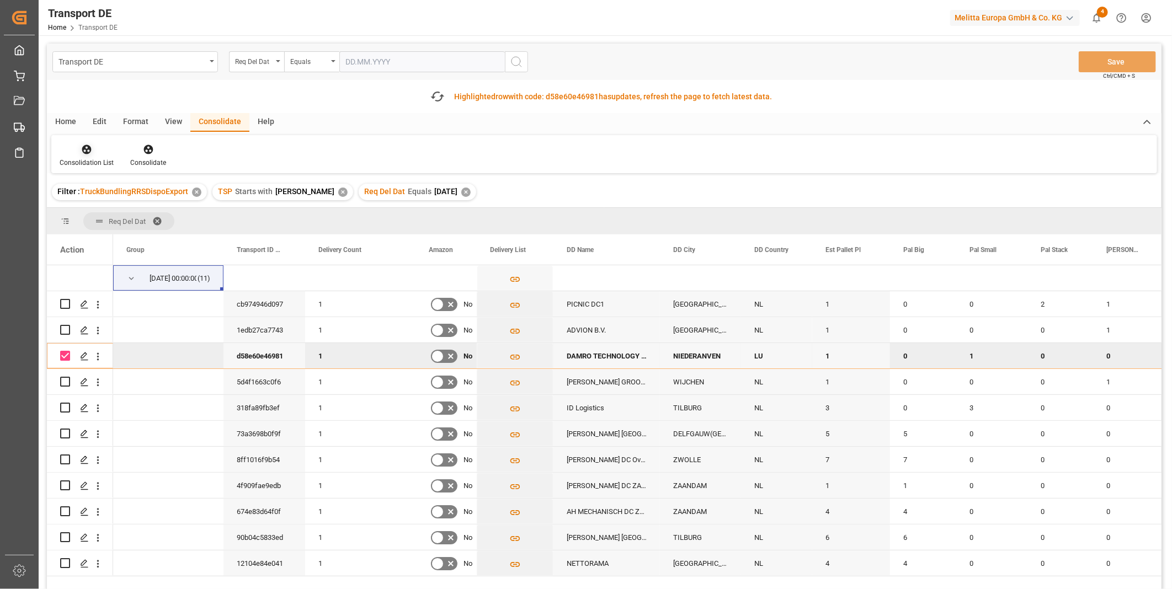
click at [83, 152] on icon at bounding box center [86, 149] width 9 height 9
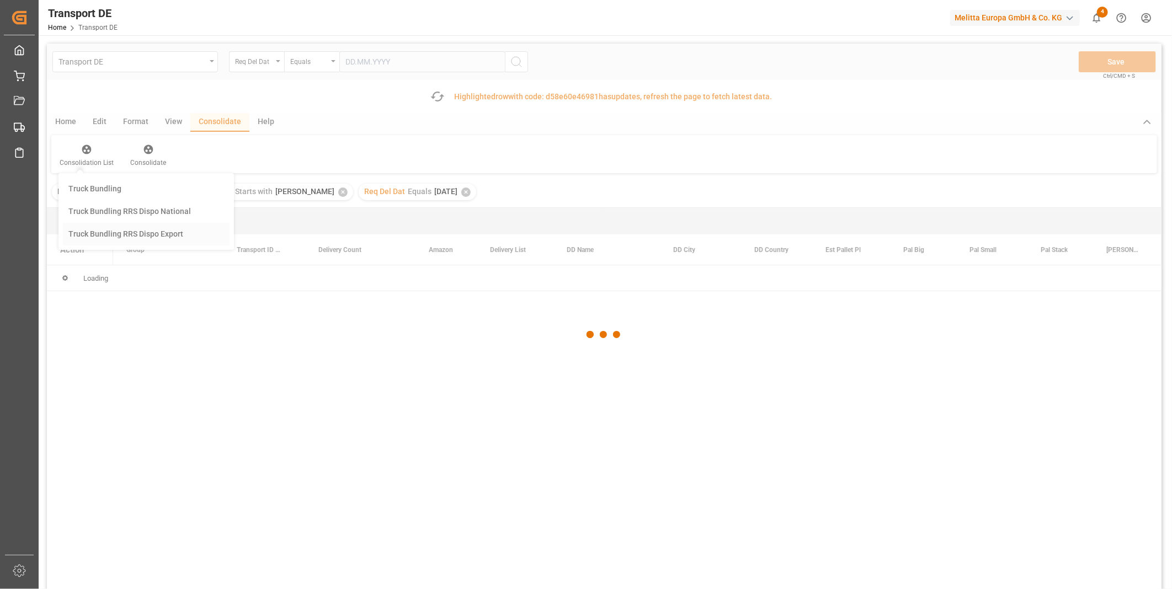
click at [129, 231] on div "Transport DE Req Del Dat Equals Save Ctrl/CMD + S Fetch latest updates Highligh…" at bounding box center [604, 348] width 1114 height 608
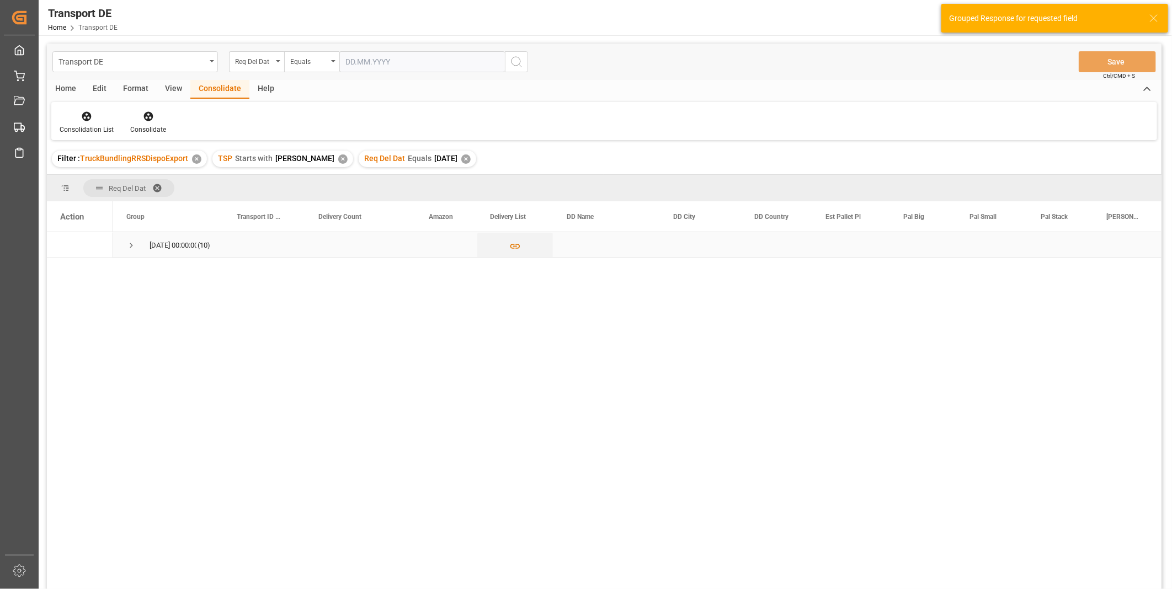
click at [131, 244] on span "Press SPACE to select this row." at bounding box center [131, 246] width 10 height 10
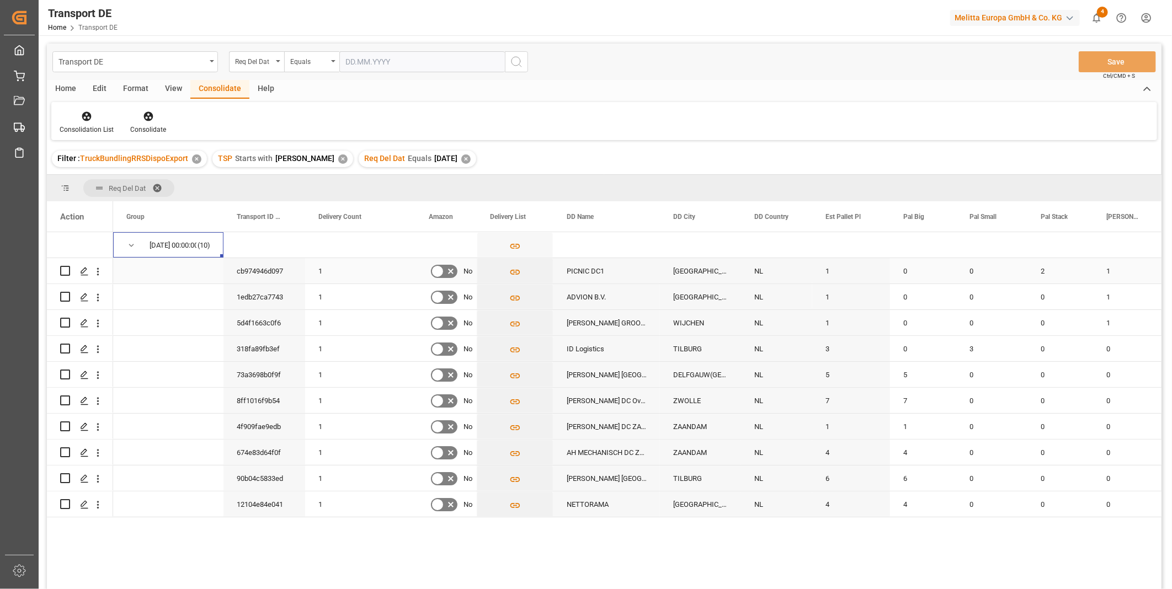
click at [62, 269] on input "Press Space to toggle row selection (unchecked)" at bounding box center [65, 271] width 10 height 10
checkbox input "true"
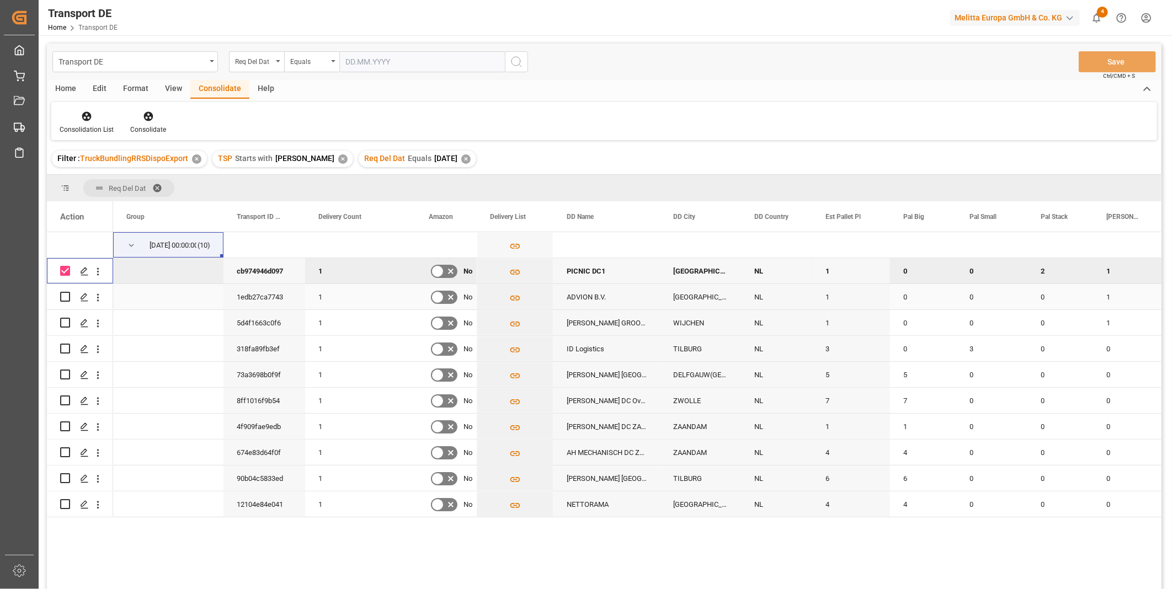
click at [67, 294] on input "Press Space to toggle row selection (unchecked)" at bounding box center [65, 297] width 10 height 10
checkbox input "true"
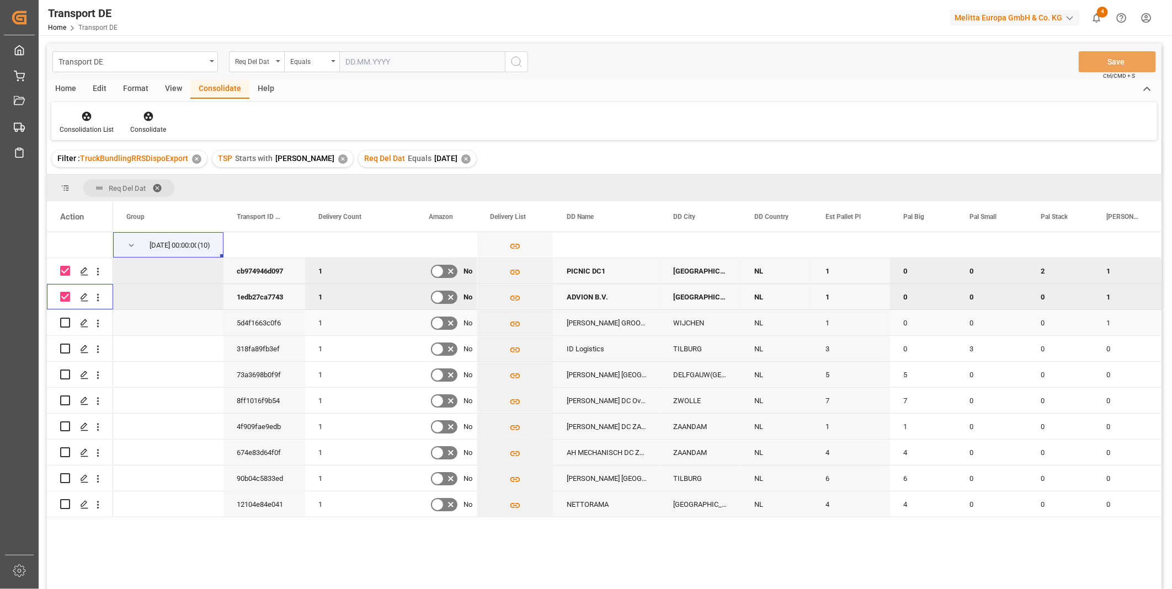
click at [67, 323] on input "Press Space to toggle row selection (unchecked)" at bounding box center [65, 323] width 10 height 10
checkbox input "true"
click at [66, 348] on input "Press Space to toggle row selection (unchecked)" at bounding box center [65, 349] width 10 height 10
checkbox input "true"
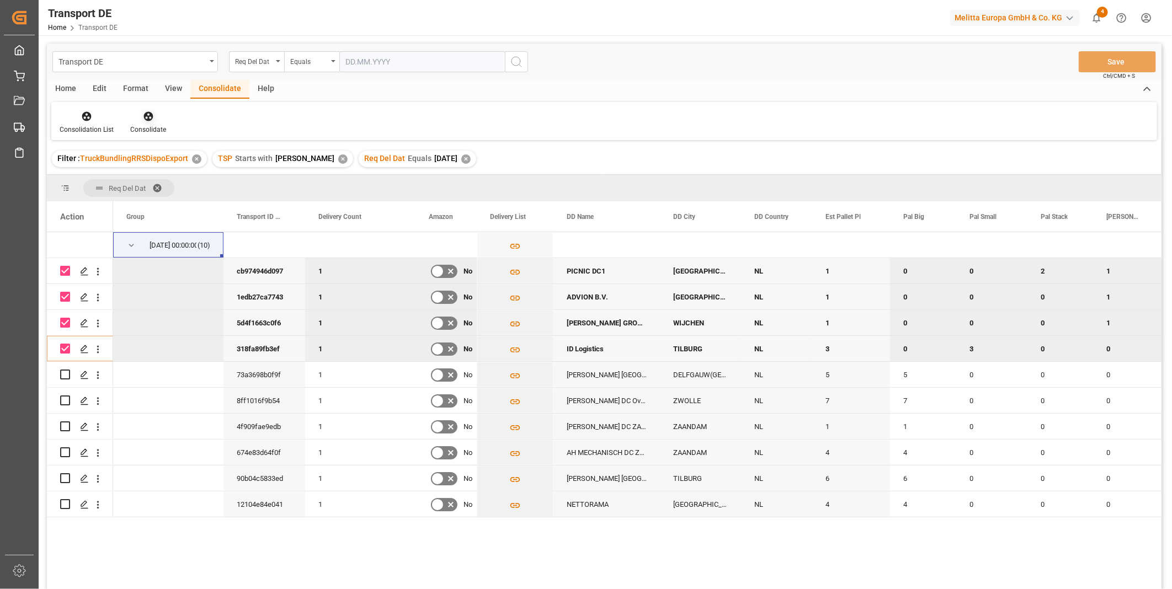
click at [161, 120] on div at bounding box center [148, 116] width 36 height 12
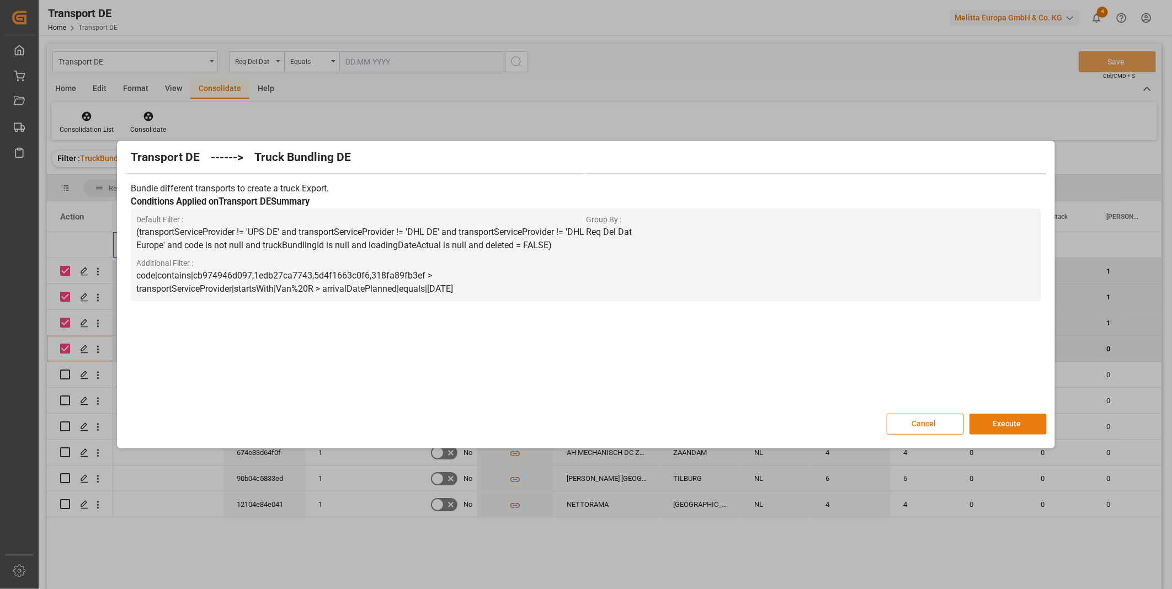
click at [986, 423] on button "Execute" at bounding box center [1007, 424] width 77 height 21
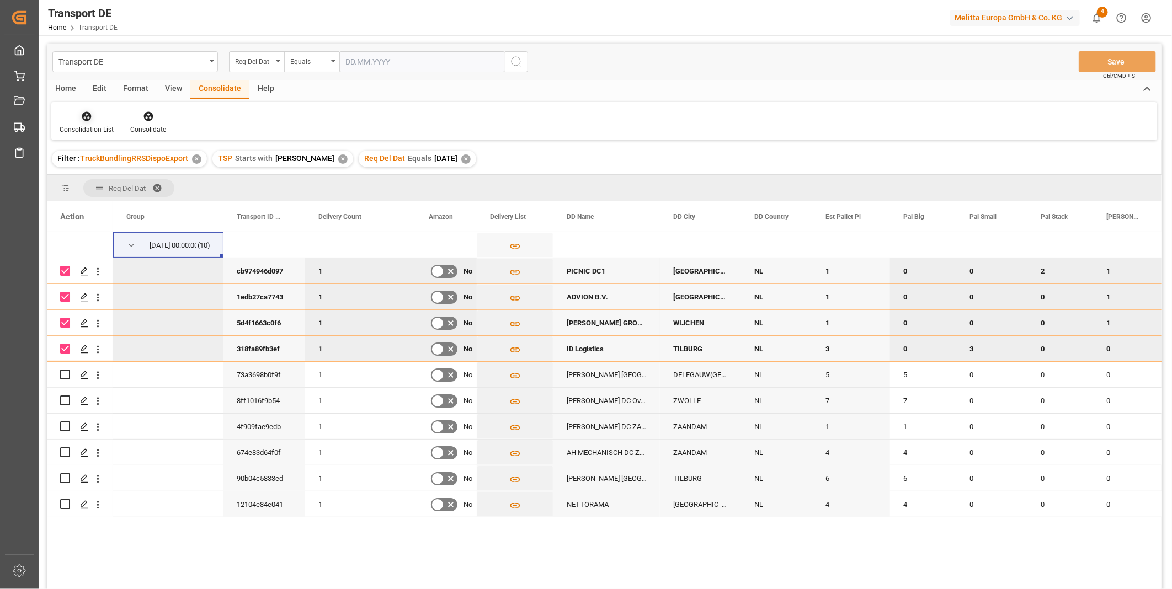
click at [79, 127] on div "Consolidation List" at bounding box center [87, 130] width 54 height 10
click at [171, 197] on div "Transport DE Req Del Dat Equals Save Ctrl/CMD + S Home Edit Format View Consoli…" at bounding box center [604, 331] width 1114 height 575
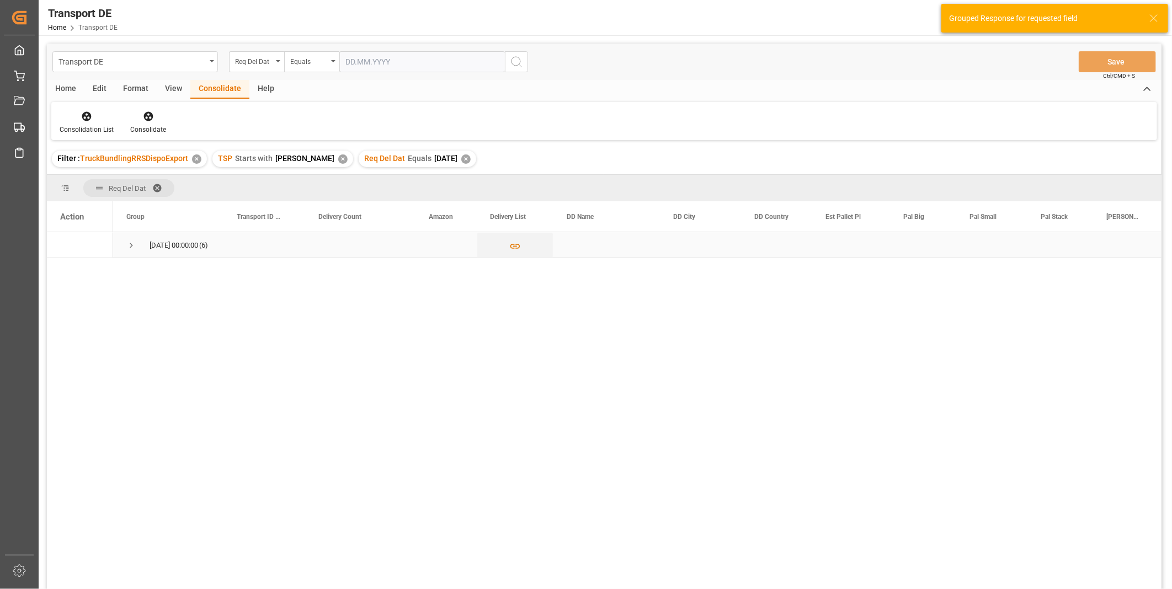
click at [138, 239] on span "[DATE] 00:00:00 (6)" at bounding box center [168, 245] width 84 height 24
click at [134, 241] on span "Press SPACE to select this row." at bounding box center [131, 246] width 10 height 10
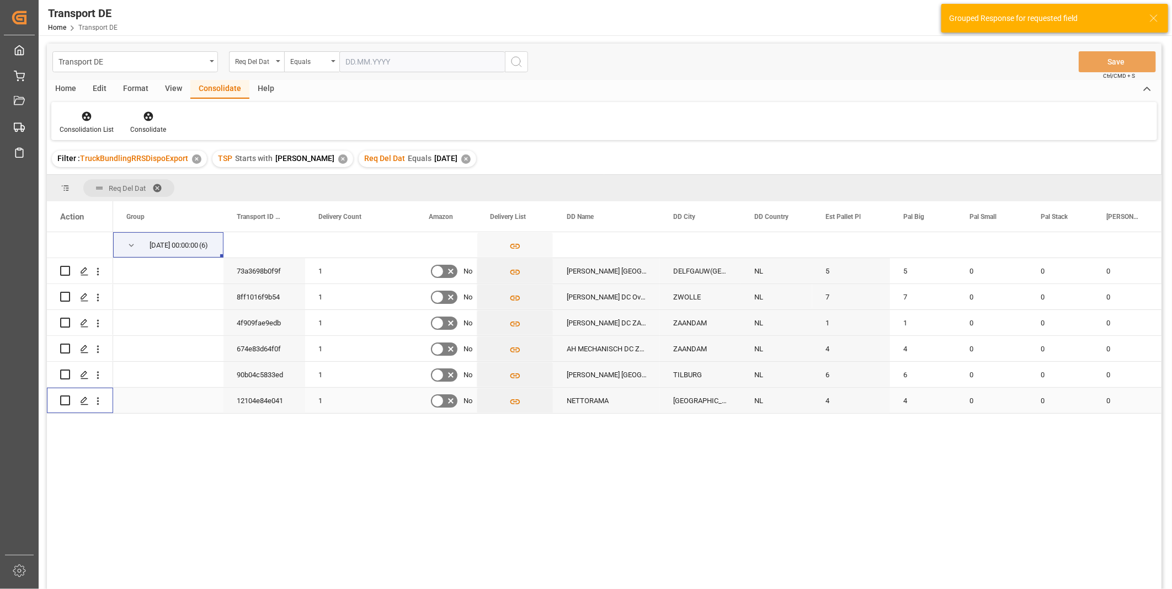
click at [68, 405] on div "Press SPACE to select this row." at bounding box center [65, 400] width 10 height 25
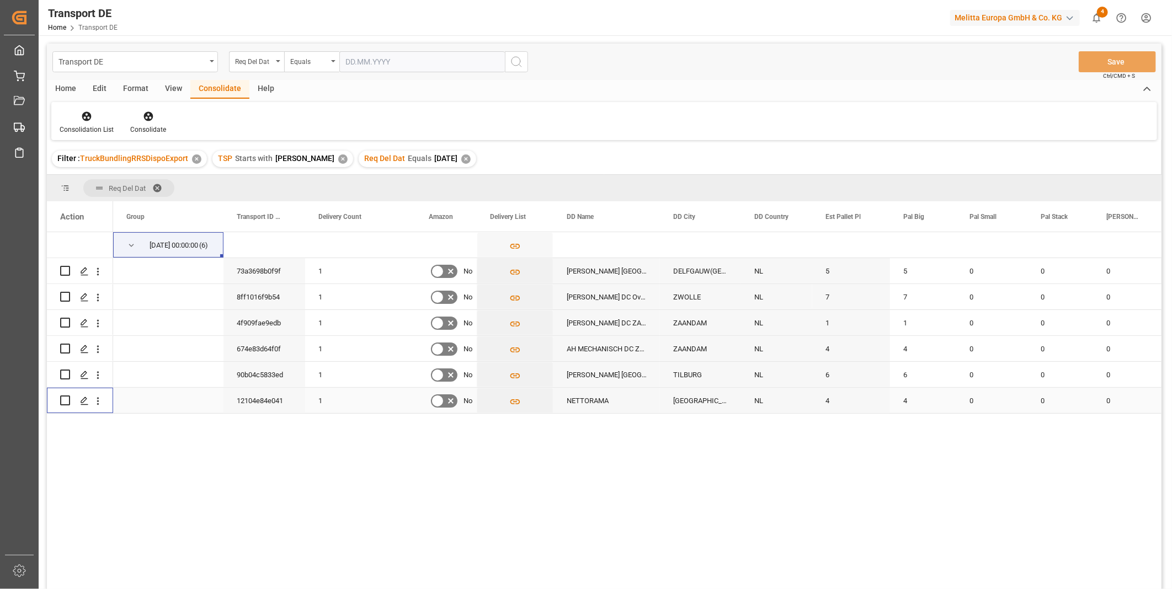
click at [63, 403] on input "Press Space to toggle row selection (unchecked)" at bounding box center [65, 401] width 10 height 10
checkbox input "true"
click at [65, 372] on input "Press Space to toggle row selection (unchecked)" at bounding box center [65, 375] width 10 height 10
checkbox input "true"
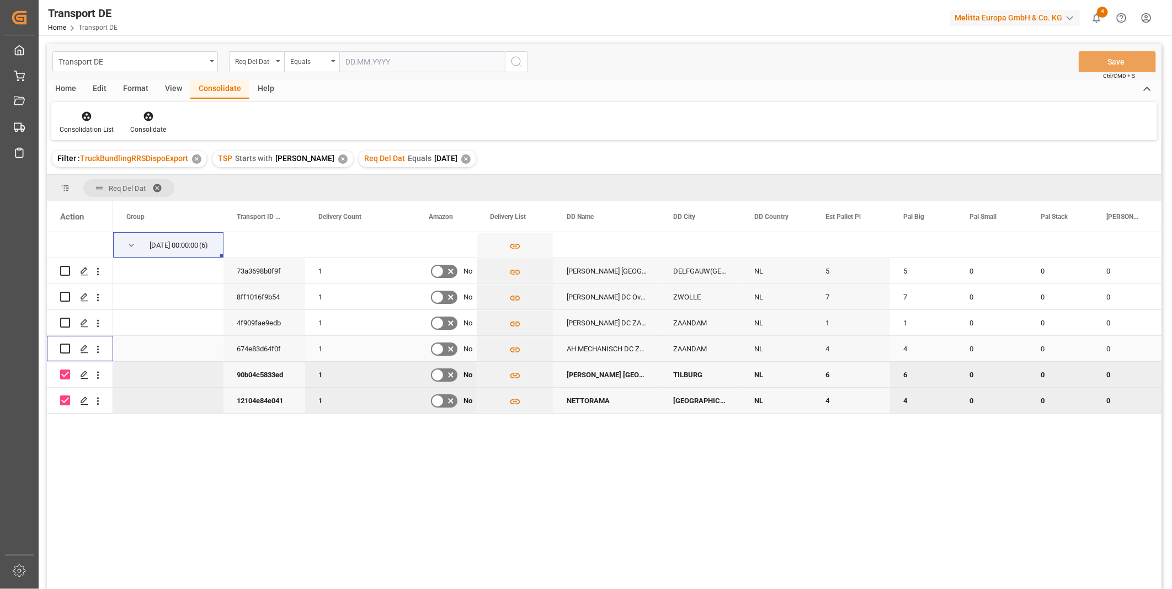
click at [67, 349] on input "Press Space to toggle row selection (unchecked)" at bounding box center [65, 349] width 10 height 10
checkbox input "true"
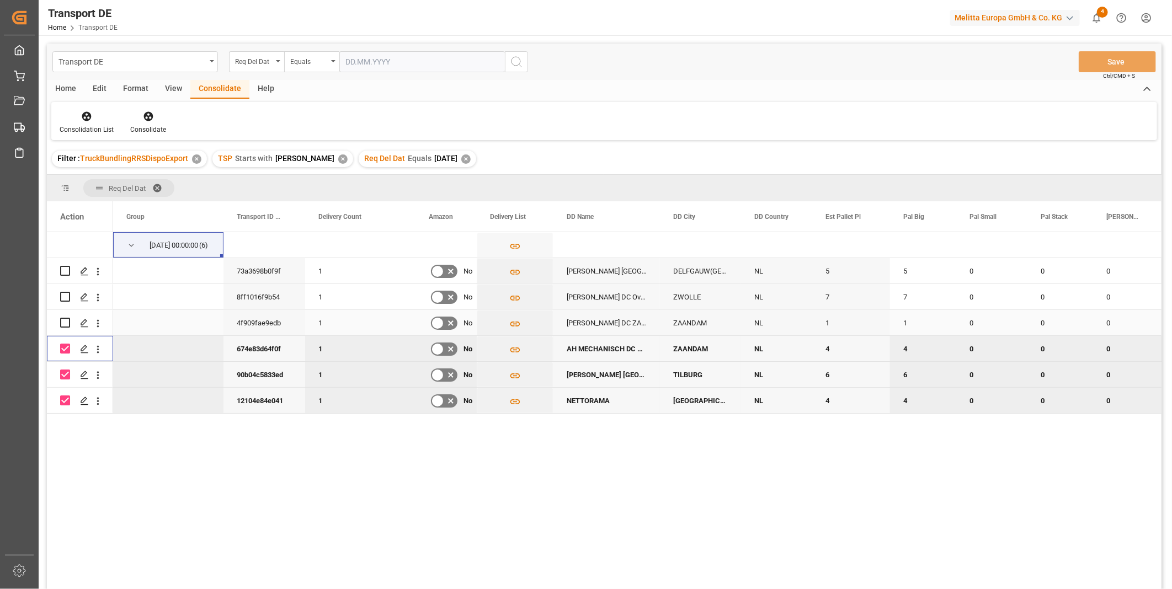
click at [66, 319] on input "Press Space to toggle row selection (unchecked)" at bounding box center [65, 323] width 10 height 10
checkbox input "true"
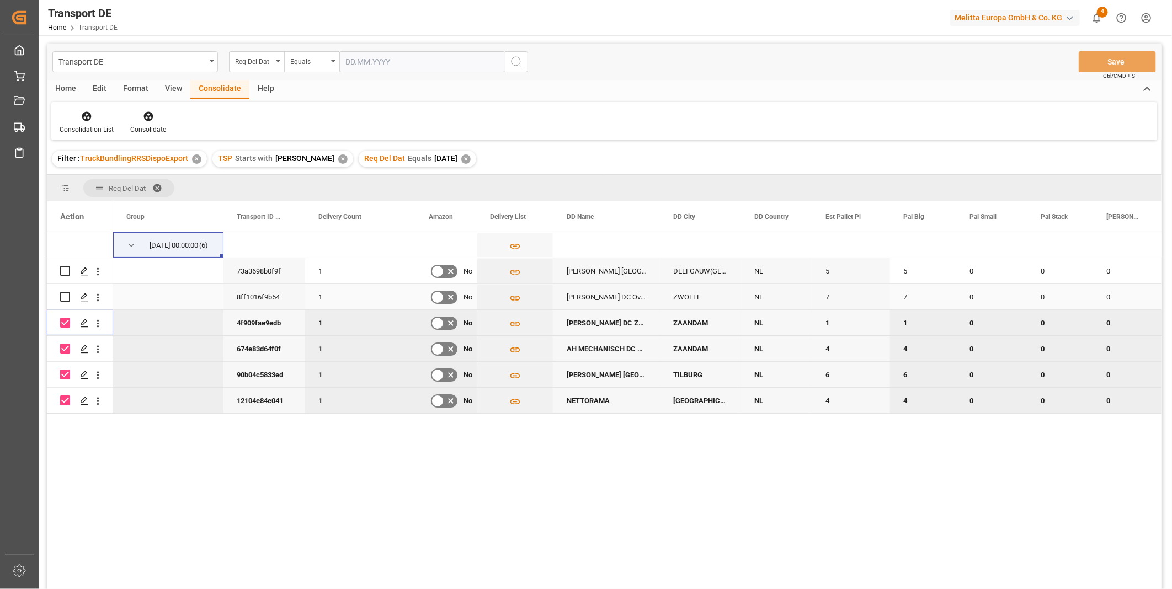
click at [66, 296] on input "Press Space to toggle row selection (unchecked)" at bounding box center [65, 297] width 10 height 10
checkbox input "true"
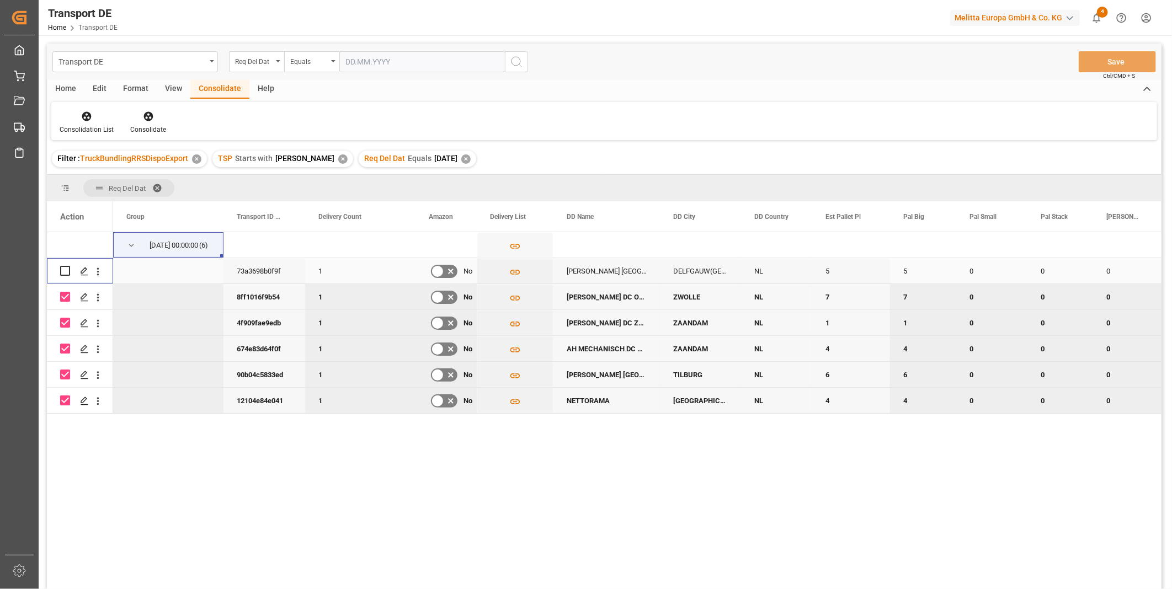
click at [63, 265] on div "Press SPACE to select this row." at bounding box center [65, 270] width 10 height 25
click at [67, 269] on input "Press Space to toggle row selection (unchecked)" at bounding box center [65, 271] width 10 height 10
checkbox input "true"
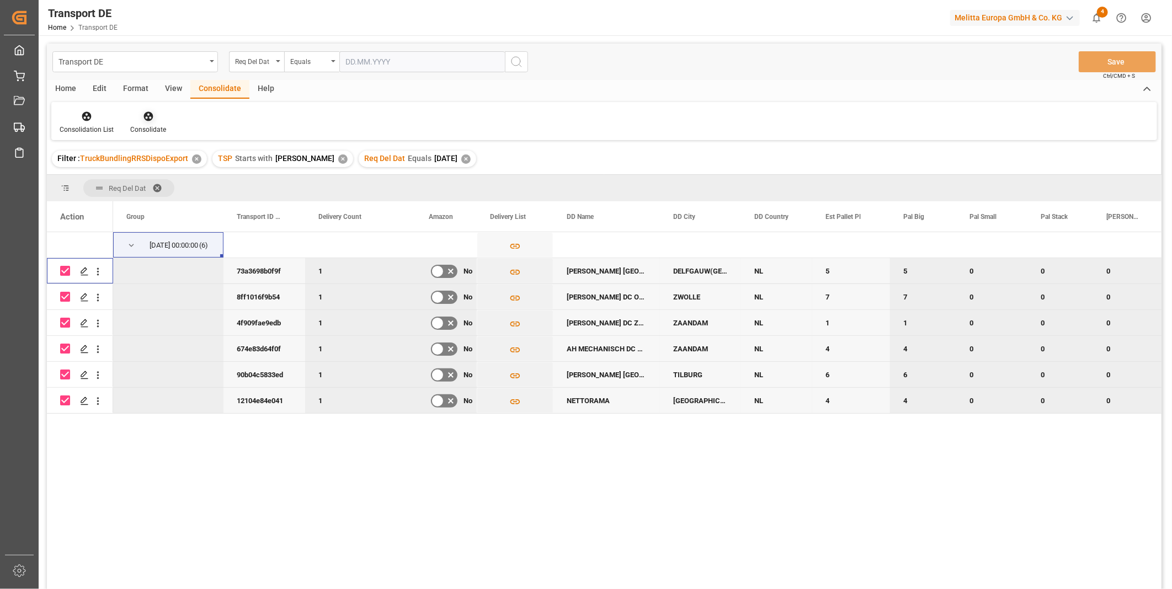
click at [146, 120] on icon at bounding box center [147, 116] width 9 height 9
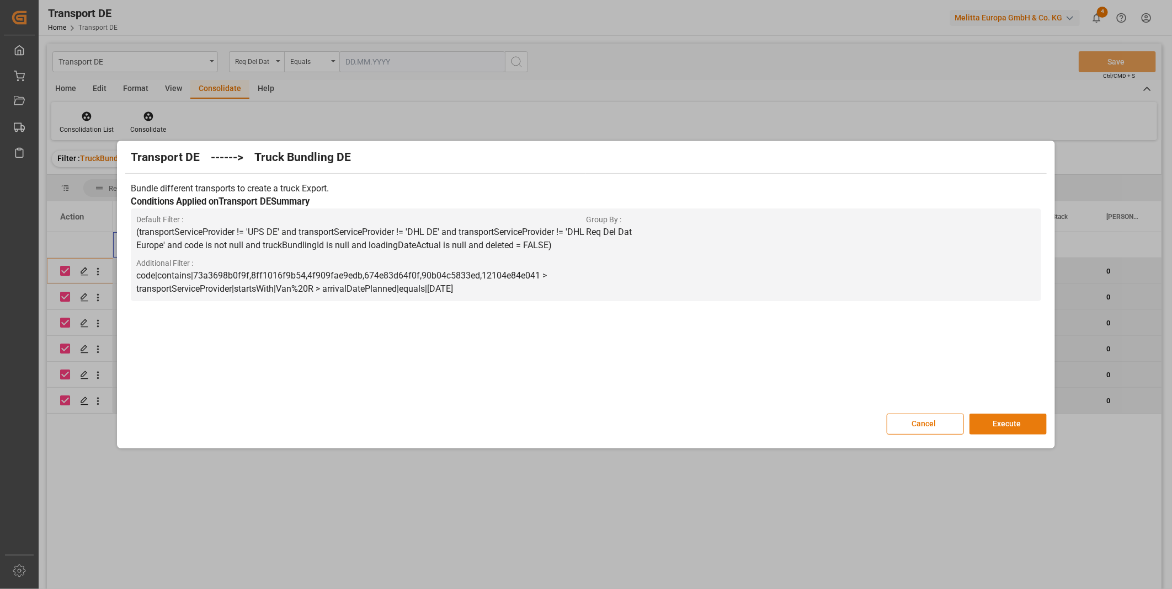
click at [1008, 426] on button "Execute" at bounding box center [1007, 424] width 77 height 21
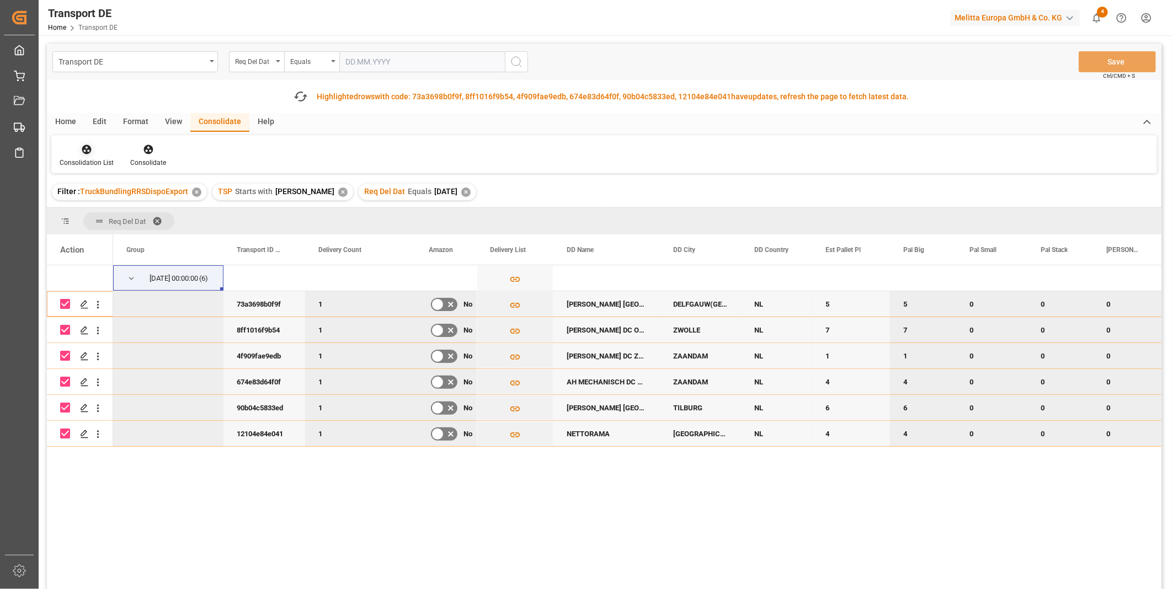
click at [72, 148] on div at bounding box center [87, 149] width 54 height 12
click at [116, 231] on div "Transport DE Req Del Dat Equals Save Ctrl/CMD + S Fetch latest updates Highligh…" at bounding box center [604, 348] width 1114 height 608
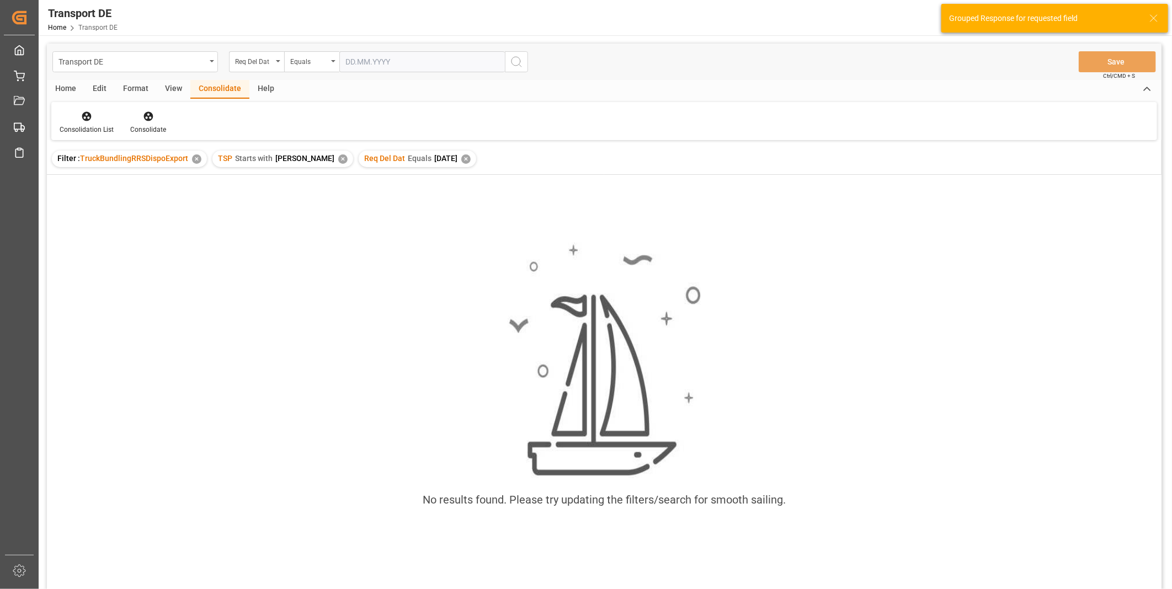
click at [461, 156] on div "✕" at bounding box center [465, 158] width 9 height 9
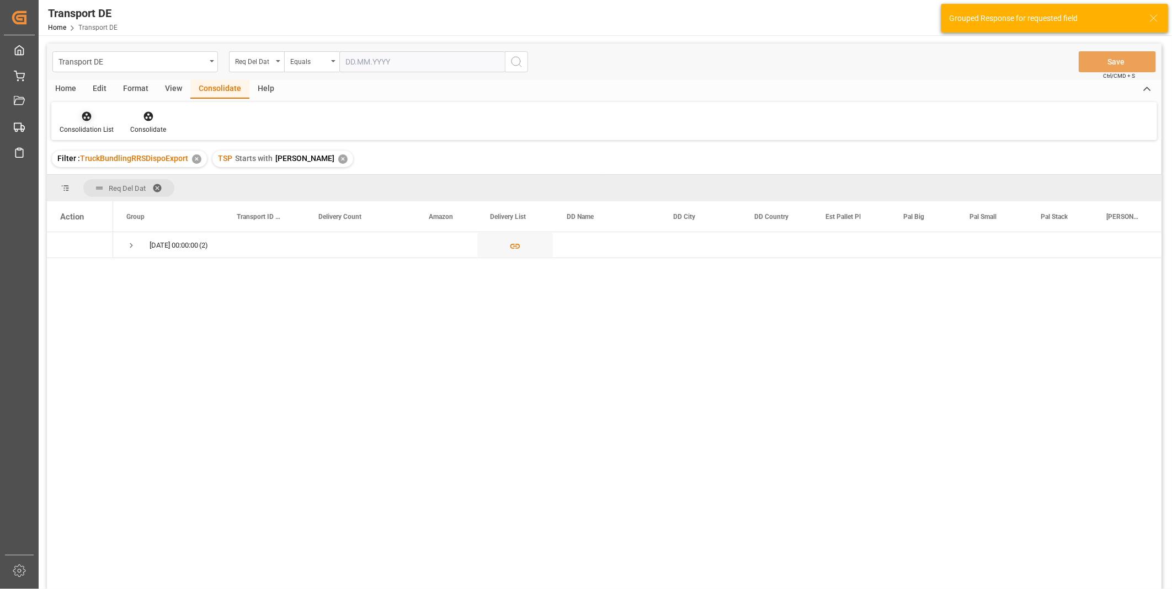
click at [91, 117] on icon at bounding box center [86, 116] width 11 height 11
click at [113, 197] on div "Transport DE Req Del Dat Equals Save Ctrl/CMD + S Home Edit Format View Consoli…" at bounding box center [604, 331] width 1114 height 575
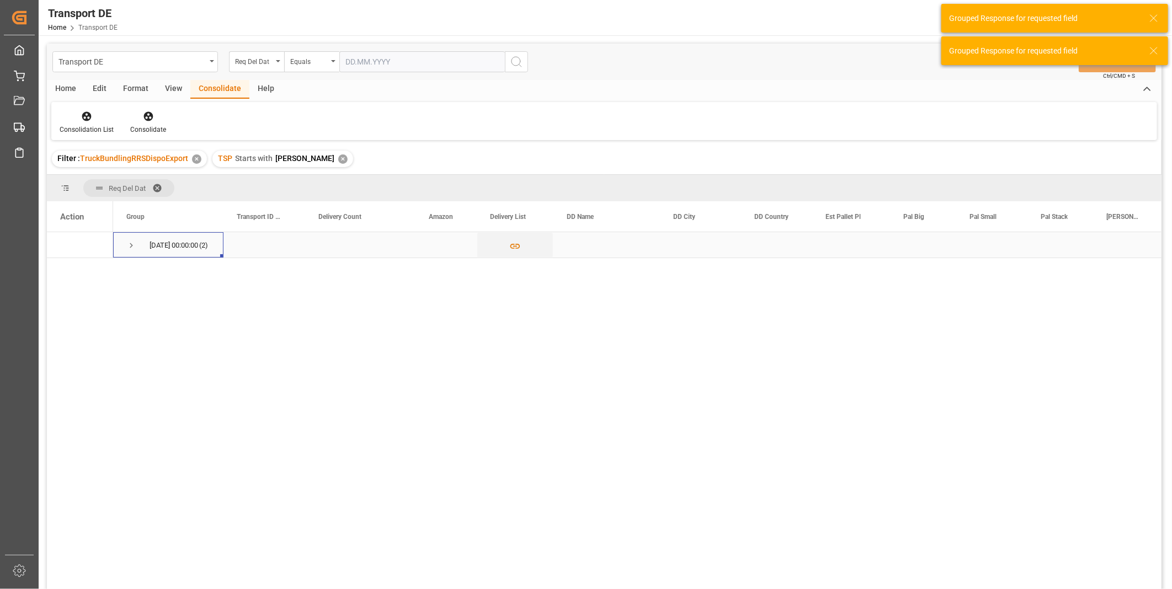
click at [128, 246] on span "Press SPACE to select this row." at bounding box center [131, 246] width 10 height 10
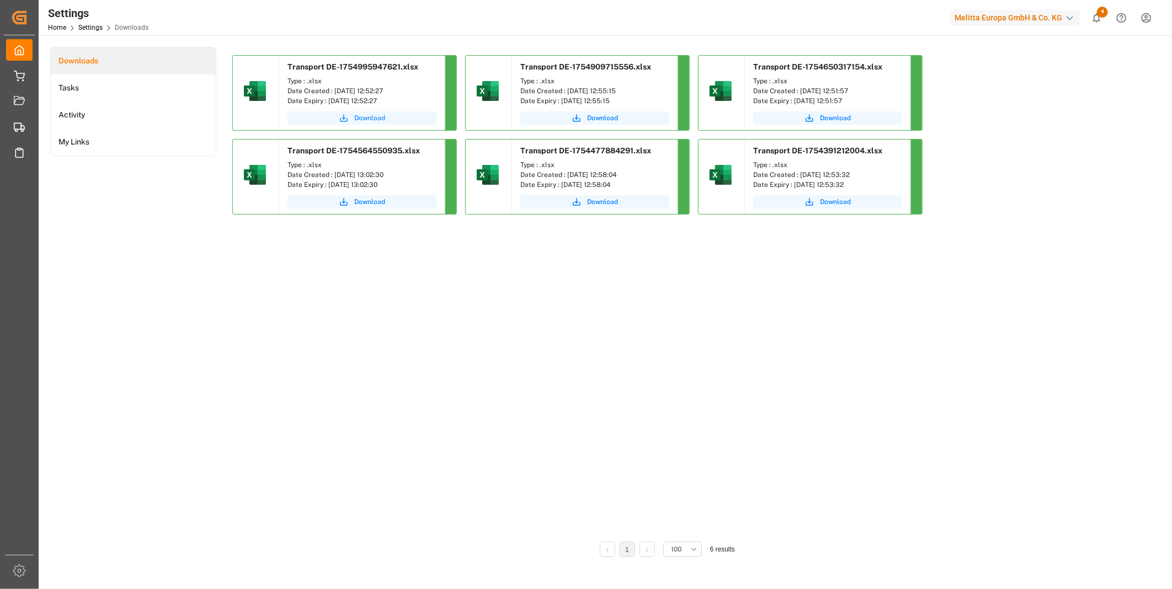
click at [364, 120] on span "Download" at bounding box center [369, 118] width 31 height 10
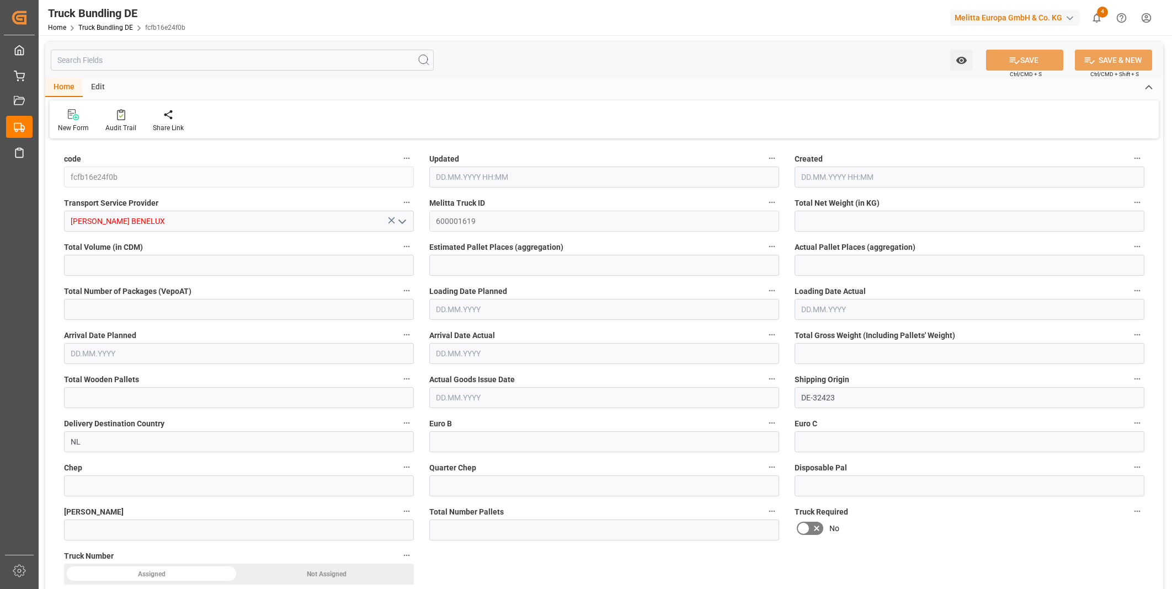
type input "1043.833"
type input "7986.636"
type input "6"
type input "0"
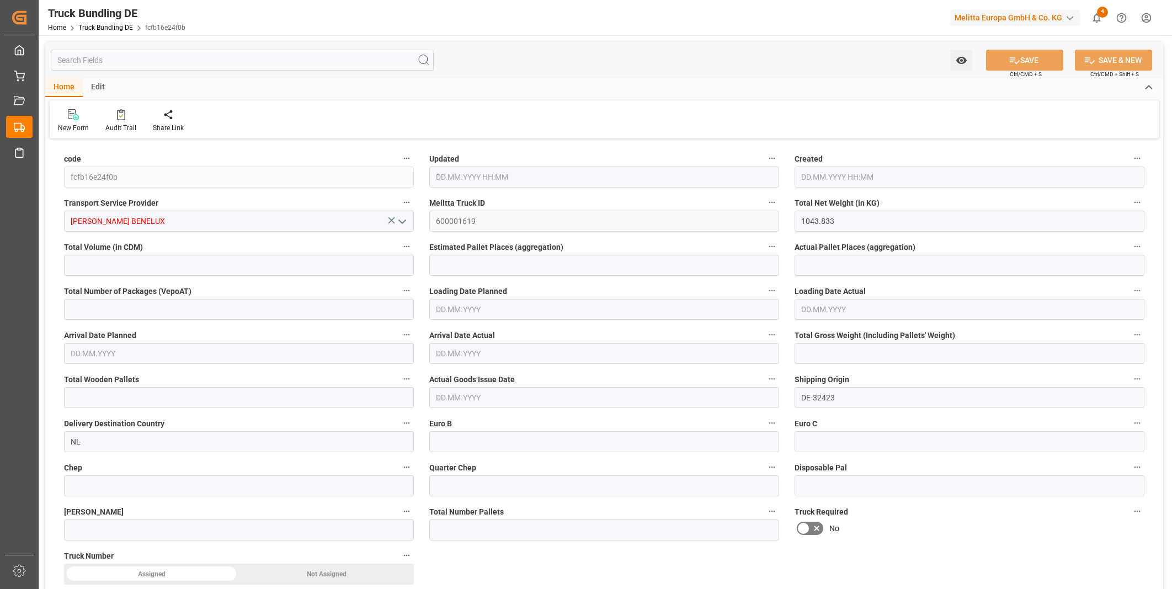
type input "1559.422"
type input "12"
type input "0"
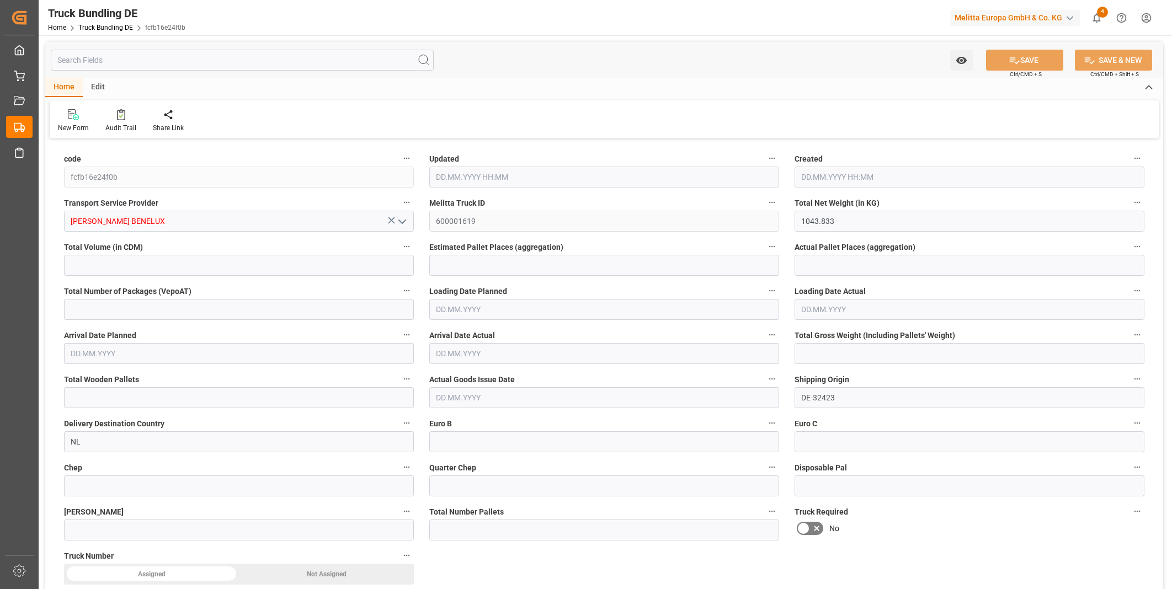
type input "0"
type input "12.08.2025 13:02"
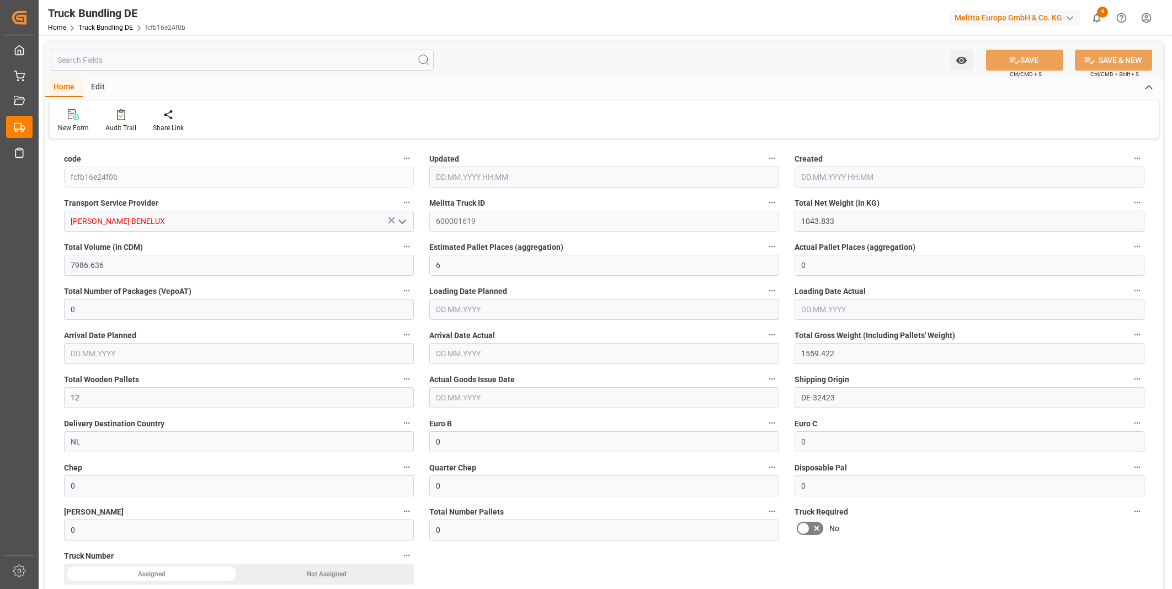
type input "12.08.2025 13:02"
type input "13.08.2025"
type input "[DATE]"
type input "12.08.2025"
type input "12.08.2025 13:03"
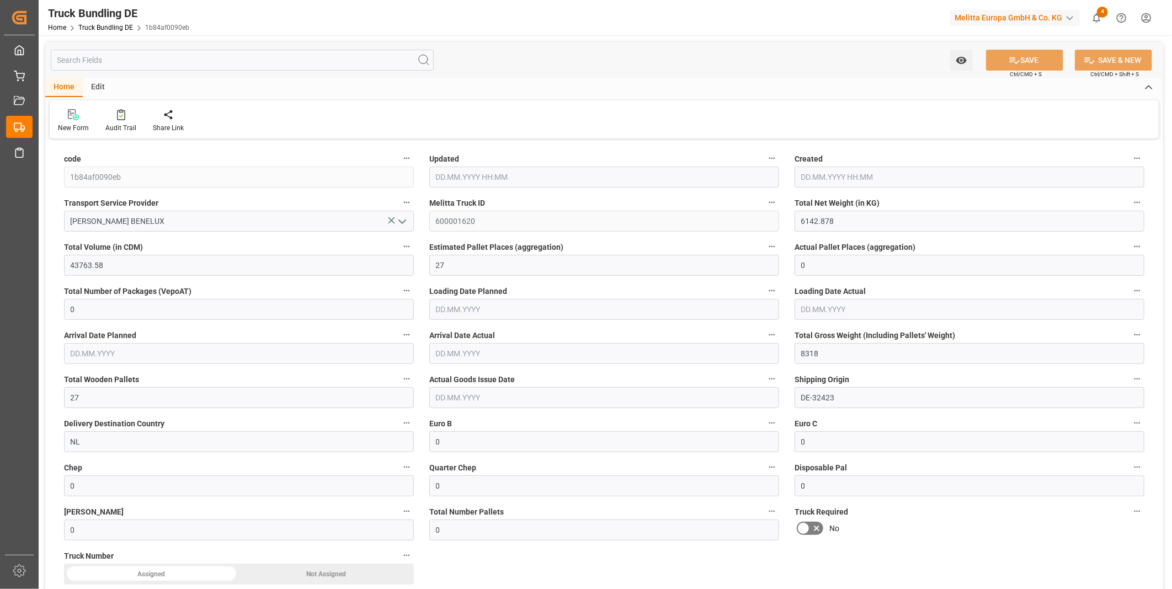
type input "12.08.2025 13:03"
type input "[DATE]"
type input "12.08.2025"
